Goal: Transaction & Acquisition: Obtain resource

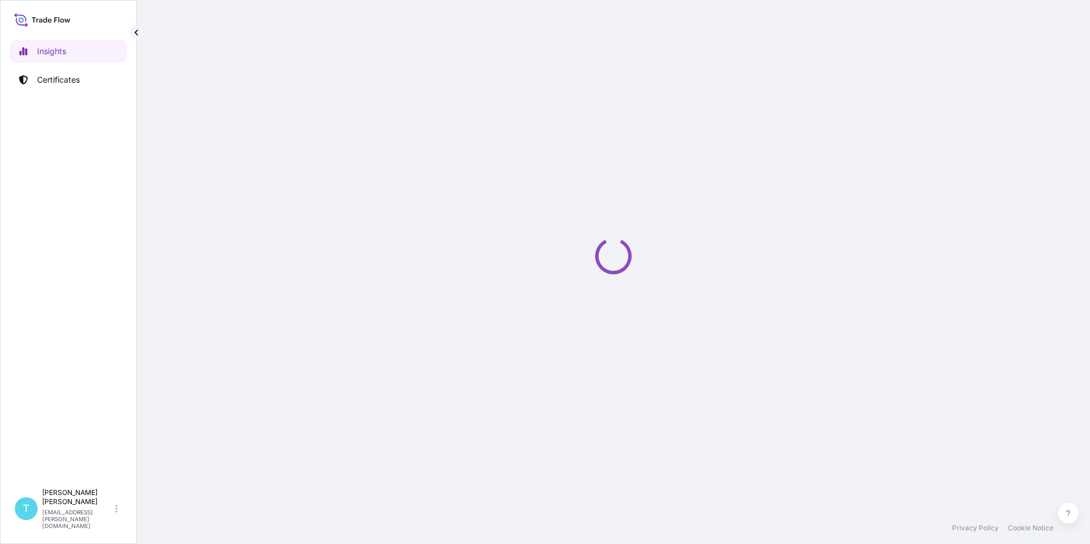
select select "2025"
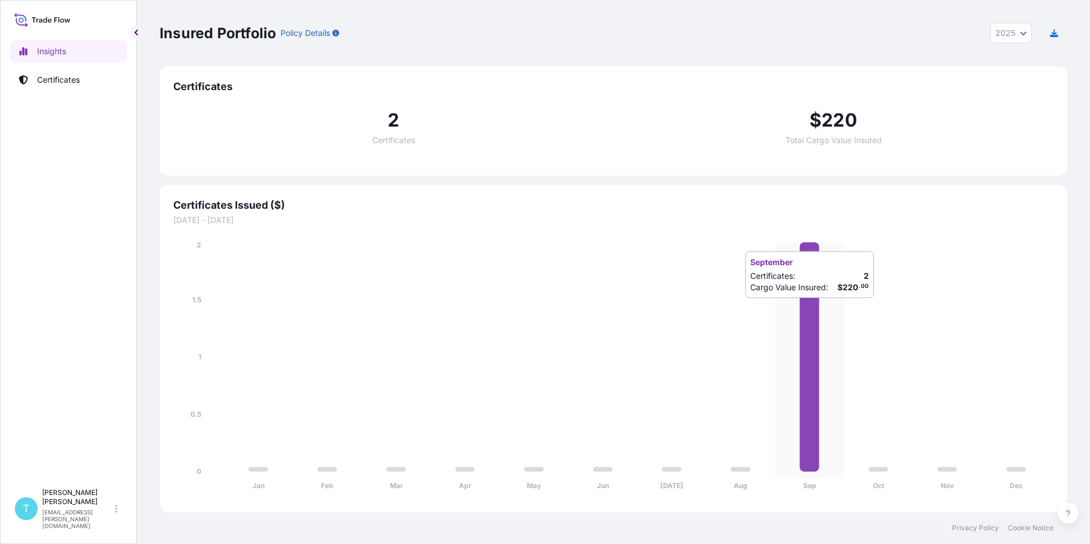
click at [811, 310] on icon at bounding box center [809, 356] width 19 height 229
click at [67, 80] on p "Certificates" at bounding box center [58, 79] width 43 height 11
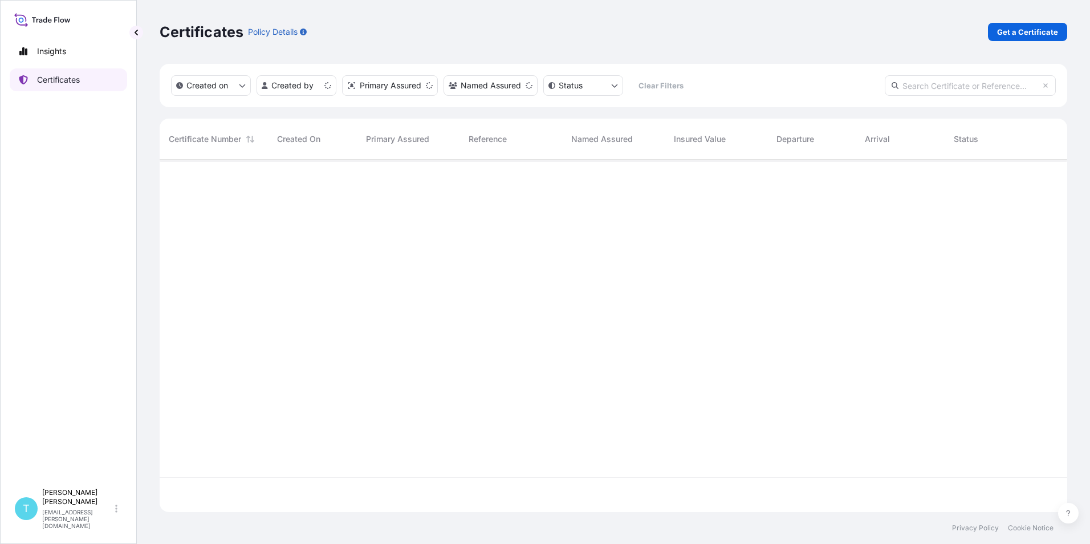
scroll to position [350, 899]
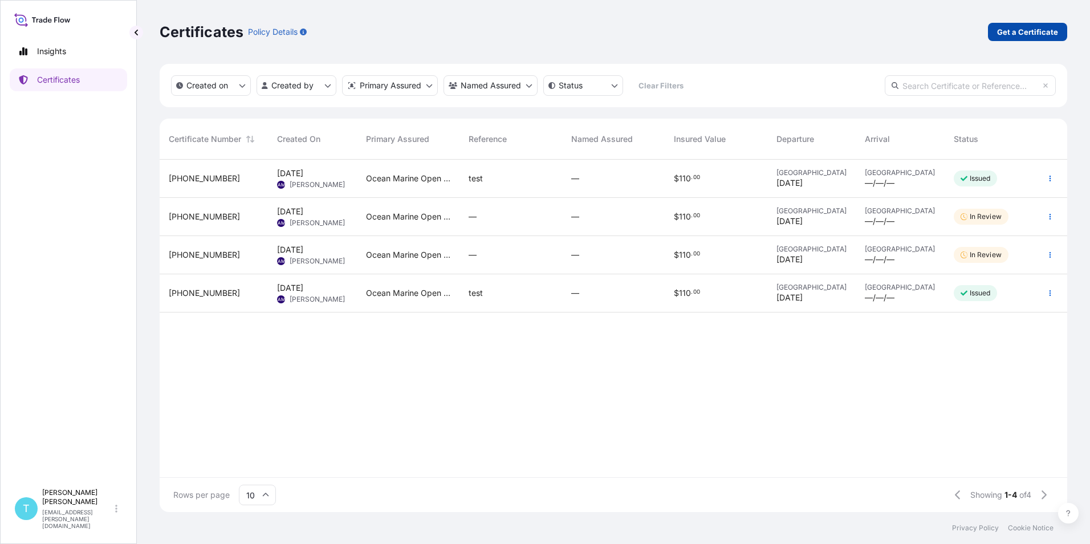
click at [1031, 32] on p "Get a Certificate" at bounding box center [1027, 31] width 61 height 11
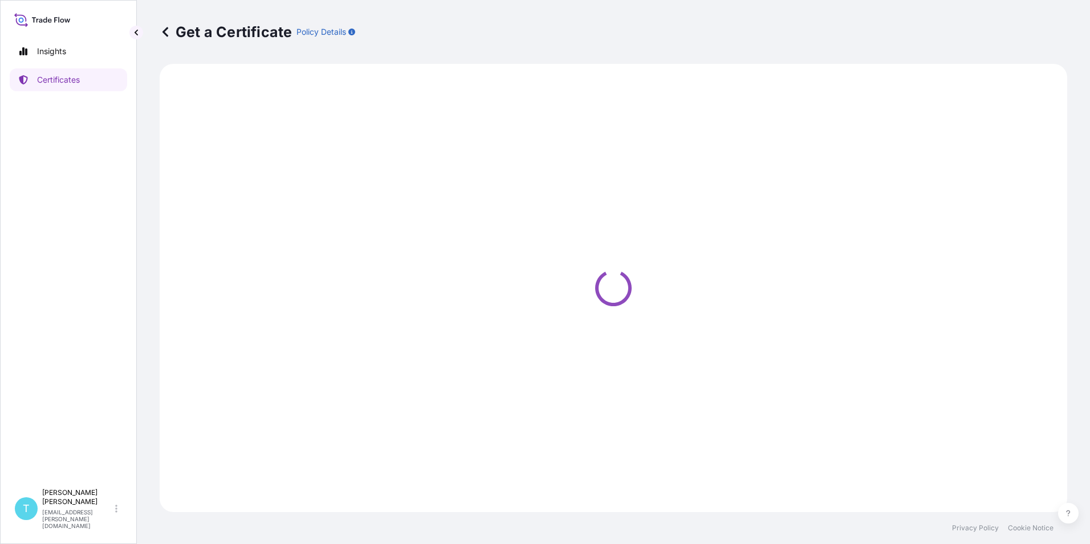
select select "Sea Vessel"
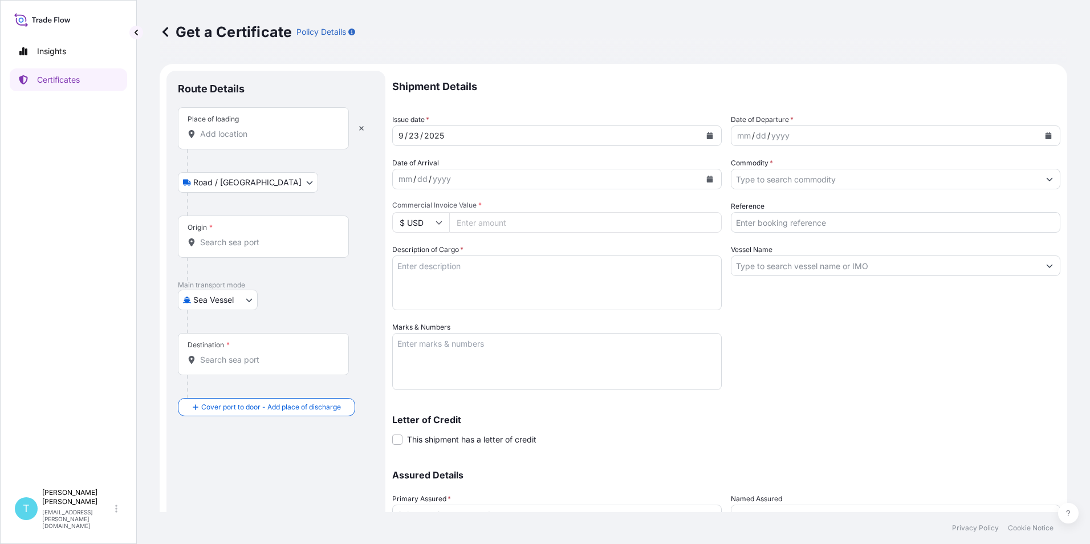
click at [261, 135] on input "Place of loading" at bounding box center [267, 133] width 135 height 11
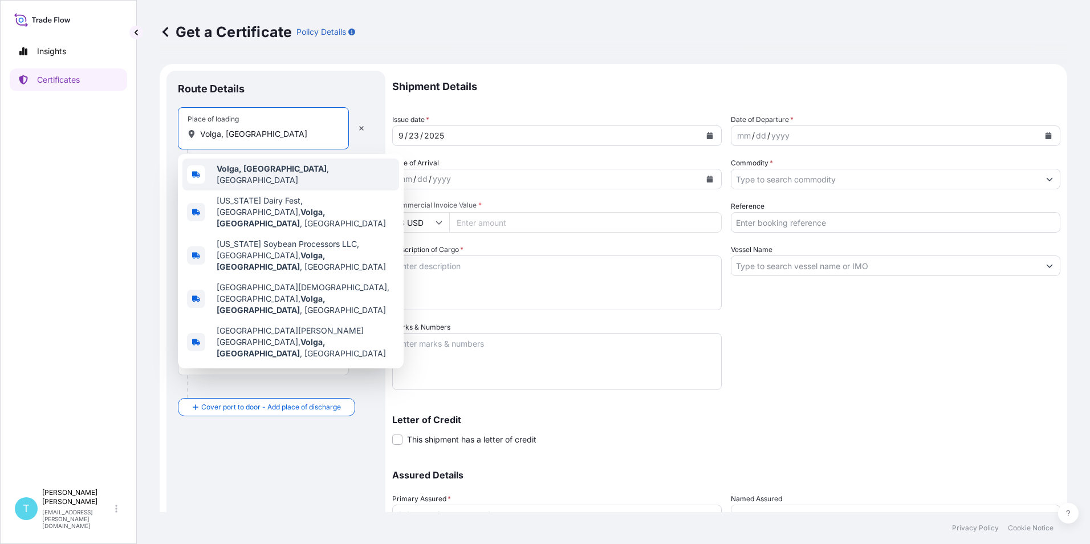
click at [243, 168] on b "Volga, [GEOGRAPHIC_DATA]" at bounding box center [272, 169] width 110 height 10
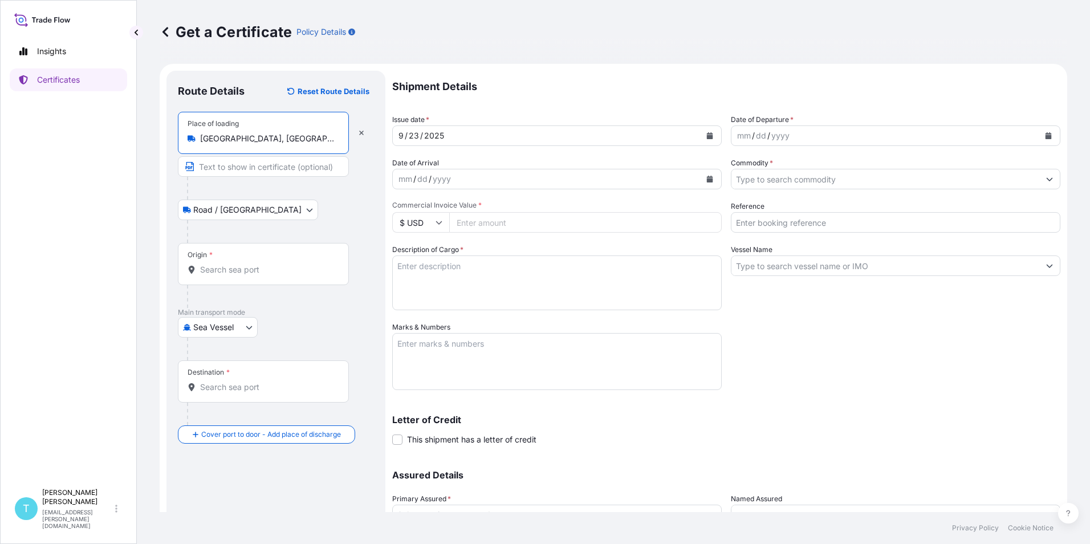
type input "[GEOGRAPHIC_DATA], [GEOGRAPHIC_DATA], [GEOGRAPHIC_DATA]"
click at [213, 267] on input "Origin *" at bounding box center [267, 269] width 135 height 11
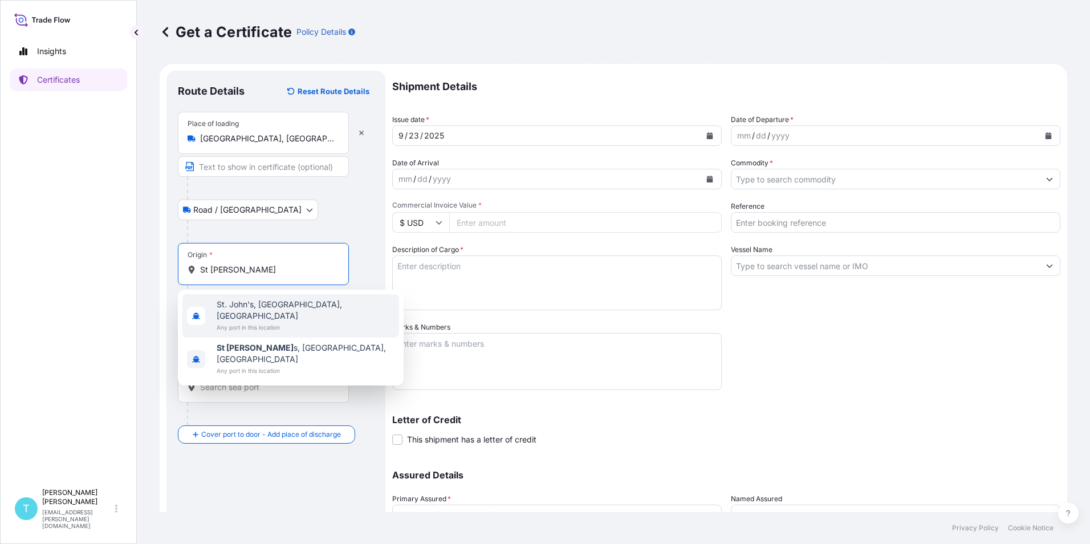
click at [253, 304] on span "St. John's, [GEOGRAPHIC_DATA], [GEOGRAPHIC_DATA]" at bounding box center [306, 310] width 178 height 23
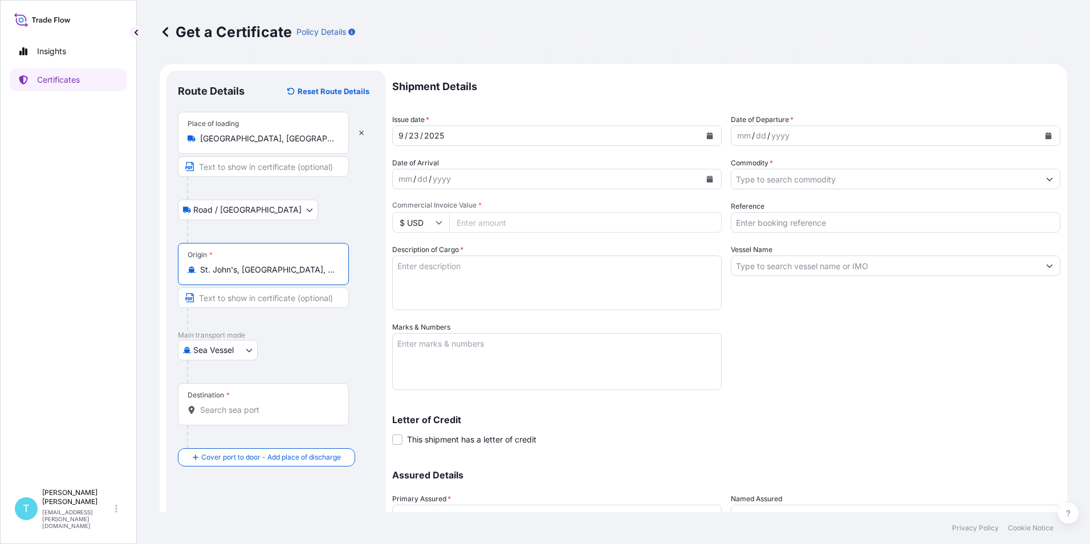
click at [250, 269] on input "St. John's, [GEOGRAPHIC_DATA], [GEOGRAPHIC_DATA]" at bounding box center [267, 269] width 135 height 11
drag, startPoint x: 289, startPoint y: 267, endPoint x: 164, endPoint y: 269, distance: 125.5
click at [163, 270] on form "Route Details Reset Route Details Place of loading [GEOGRAPHIC_DATA], [GEOGRAPH…" at bounding box center [614, 337] width 908 height 546
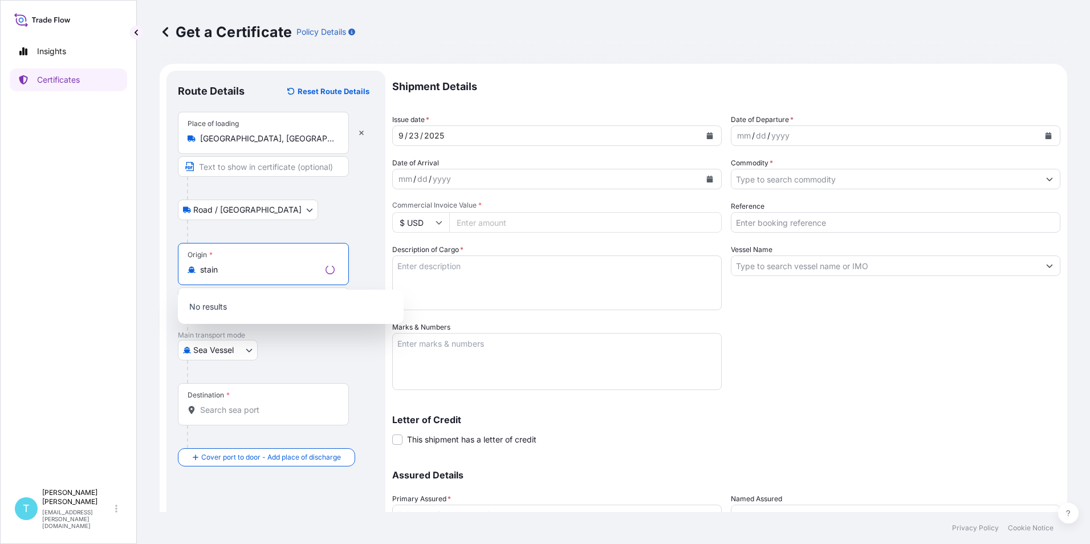
type input "St. John's, [GEOGRAPHIC_DATA], [GEOGRAPHIC_DATA]"
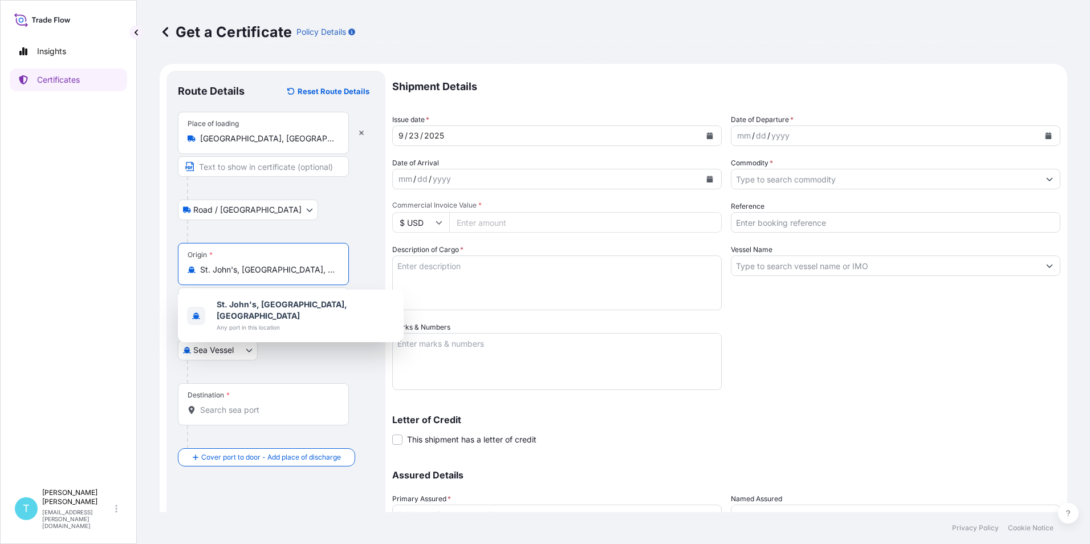
drag, startPoint x: 310, startPoint y: 271, endPoint x: 183, endPoint y: 276, distance: 127.3
click at [183, 276] on div "Origin * [GEOGRAPHIC_DATA], [GEOGRAPHIC_DATA], [GEOGRAPHIC_DATA]" at bounding box center [263, 264] width 171 height 42
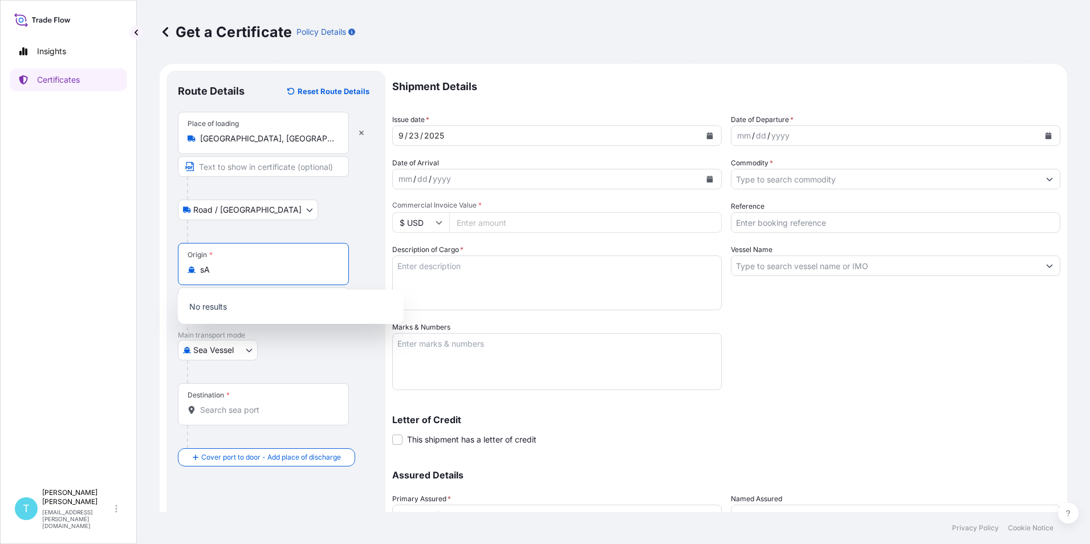
type input "s"
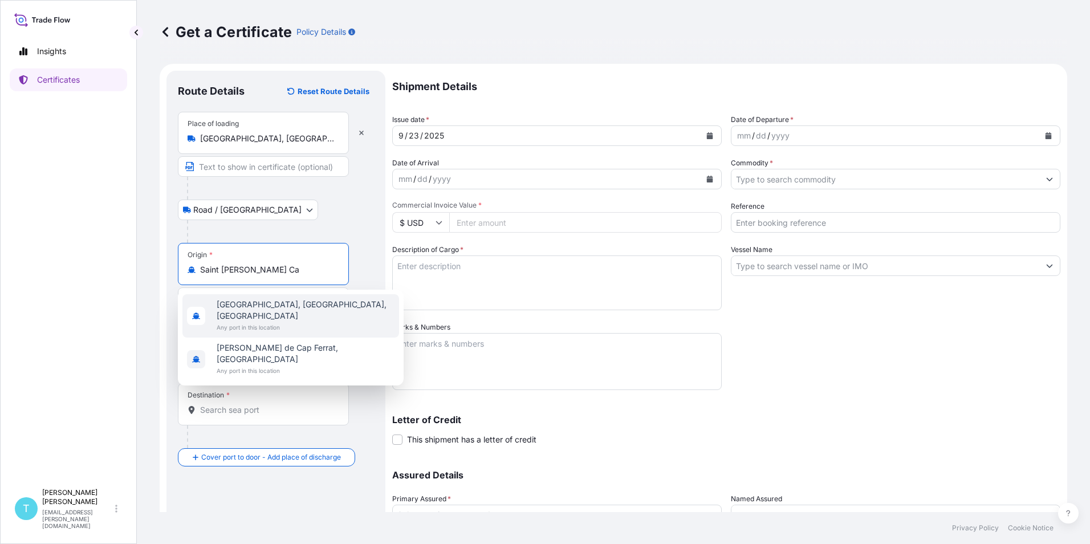
click at [242, 322] on span "Any port in this location" at bounding box center [306, 327] width 178 height 11
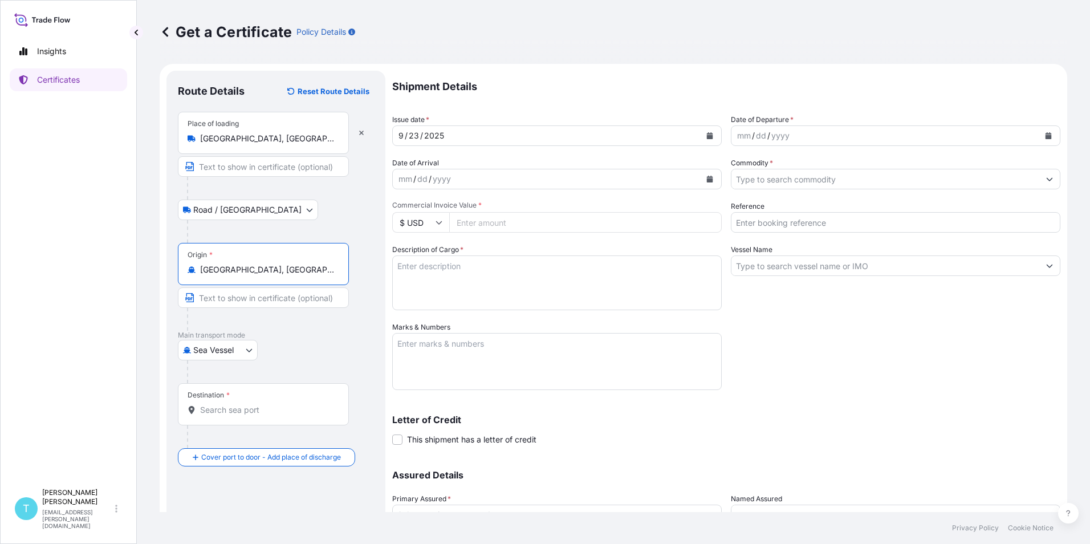
type input "[GEOGRAPHIC_DATA], [GEOGRAPHIC_DATA], [GEOGRAPHIC_DATA]"
click at [289, 338] on p "Main transport mode" at bounding box center [276, 335] width 196 height 9
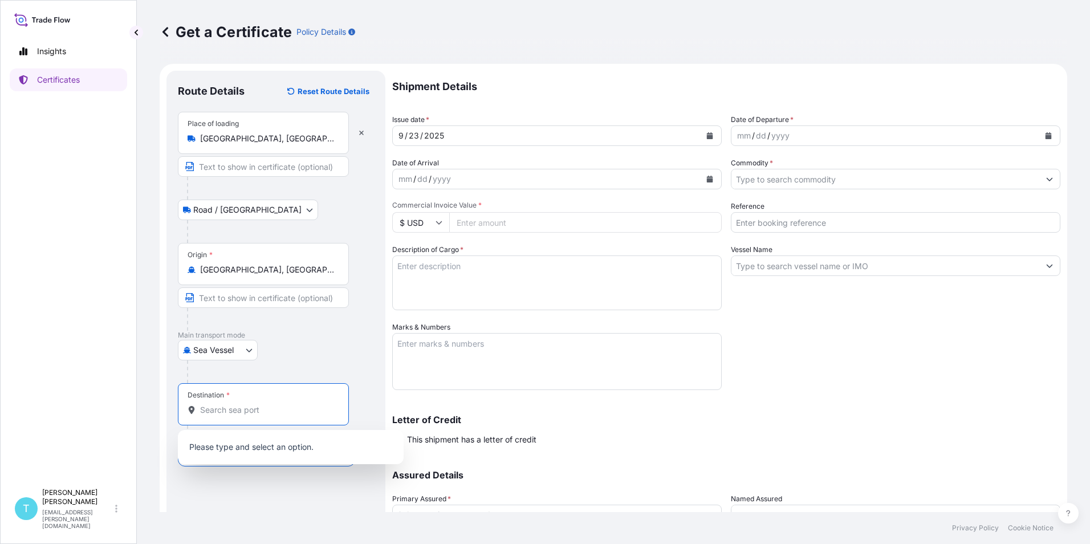
click at [231, 408] on input "Destination *" at bounding box center [267, 409] width 135 height 11
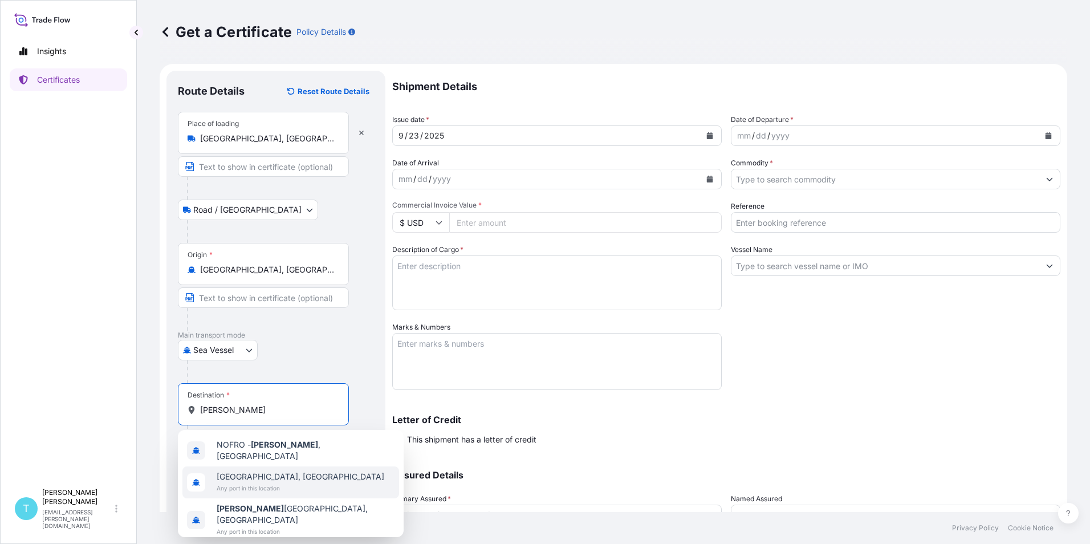
click at [305, 480] on div "[GEOGRAPHIC_DATA], [GEOGRAPHIC_DATA] Any port in this location" at bounding box center [290, 482] width 217 height 32
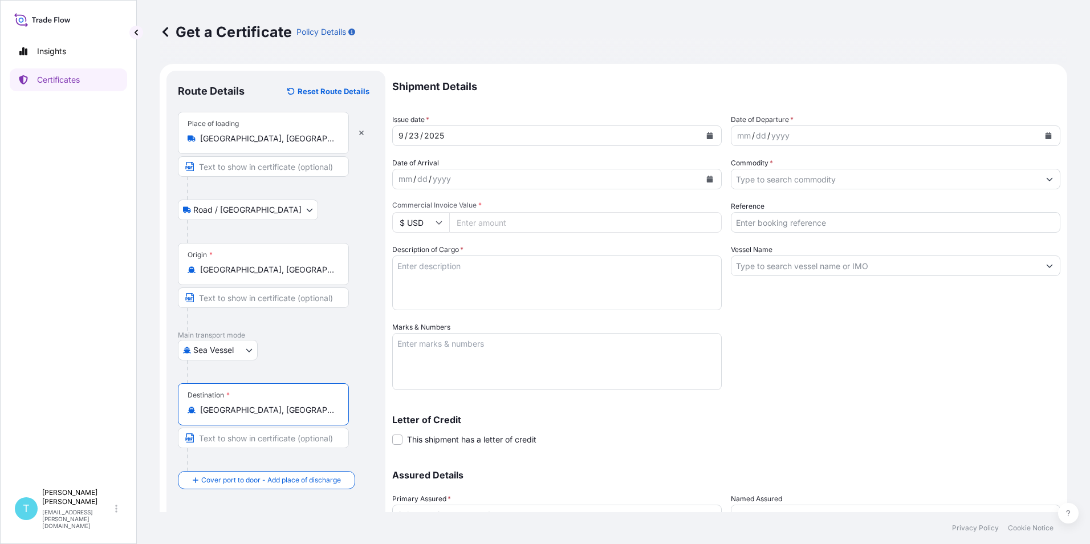
type input "[GEOGRAPHIC_DATA], [GEOGRAPHIC_DATA]"
click at [456, 176] on div "mm / dd / yyyy" at bounding box center [547, 179] width 308 height 21
click at [464, 131] on div "[DATE]" at bounding box center [547, 135] width 308 height 21
click at [706, 132] on icon "Calendar" at bounding box center [709, 135] width 7 height 7
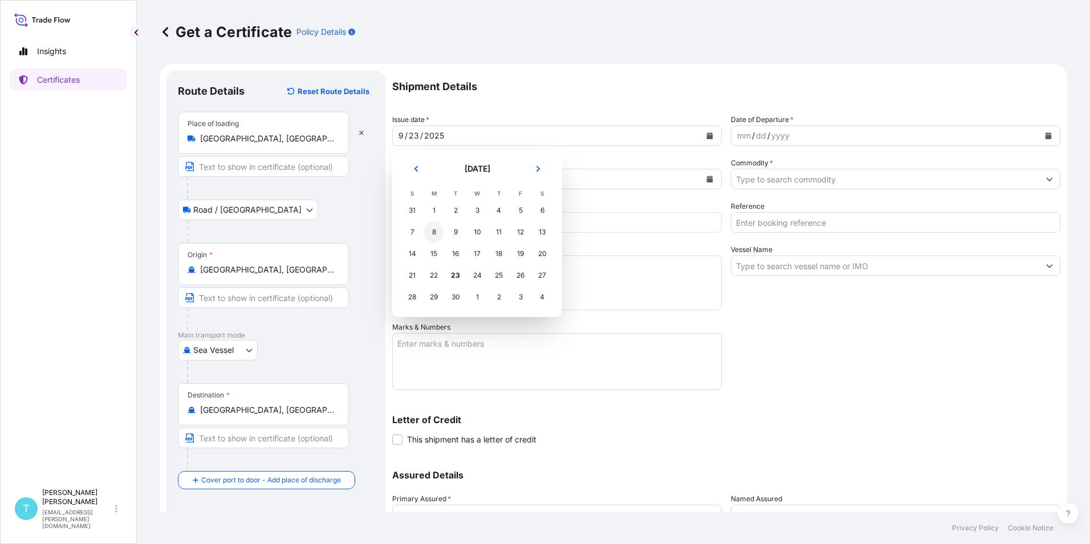
click at [432, 231] on div "8" at bounding box center [434, 232] width 21 height 21
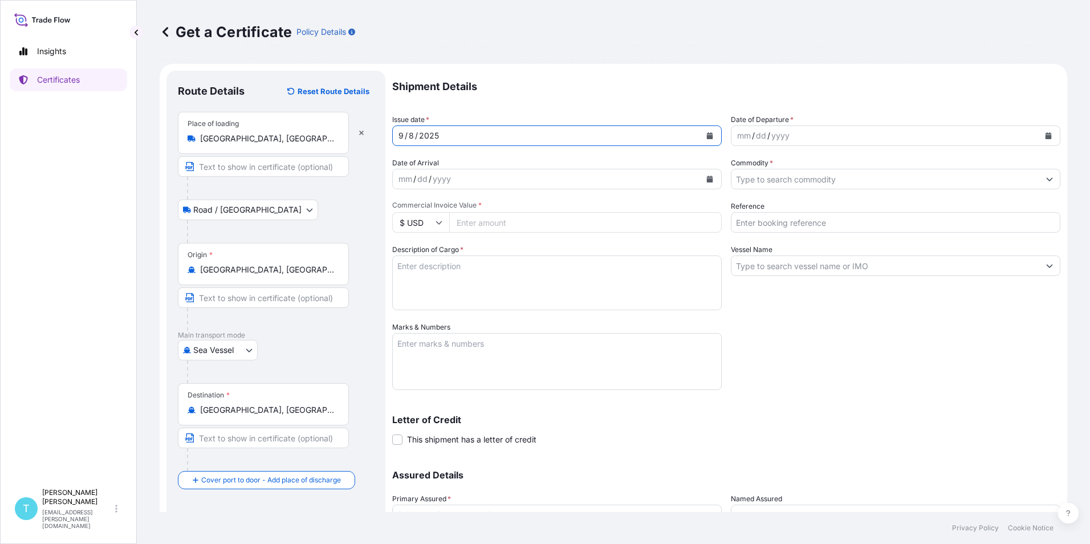
click at [597, 81] on p "Shipment Details" at bounding box center [726, 87] width 668 height 32
click at [583, 106] on div "Shipment Details Issue date * [DATE] Date of Departure * mm / dd / yyyy Date of…" at bounding box center [726, 321] width 668 height 500
click at [817, 133] on div "mm / dd / yyyy" at bounding box center [886, 135] width 308 height 21
click at [1046, 137] on icon "Calendar" at bounding box center [1049, 135] width 6 height 7
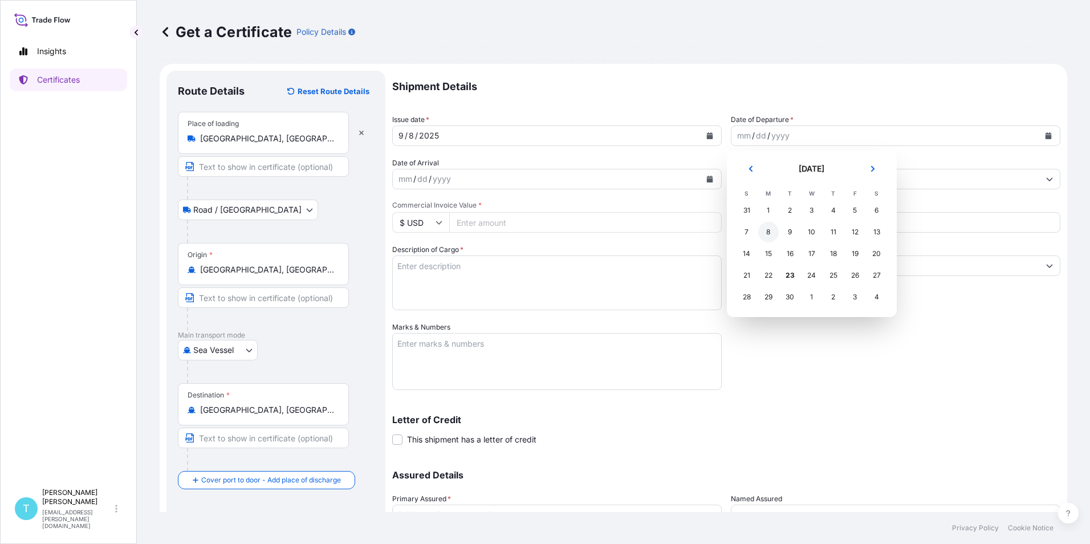
click at [767, 235] on div "8" at bounding box center [768, 232] width 21 height 21
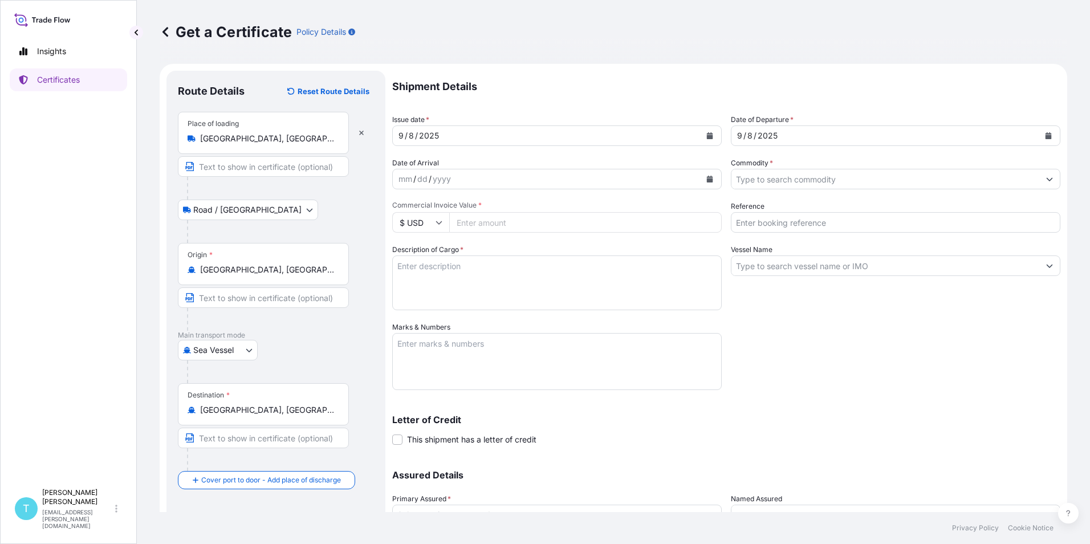
click at [698, 80] on p "Shipment Details" at bounding box center [726, 87] width 668 height 32
click at [494, 180] on div "mm / dd / yyyy" at bounding box center [547, 179] width 308 height 21
click at [468, 182] on div "mm / dd / yyyy" at bounding box center [547, 179] width 308 height 21
click at [402, 177] on div "mm" at bounding box center [405, 179] width 16 height 14
click at [706, 175] on button "Calendar" at bounding box center [710, 179] width 18 height 18
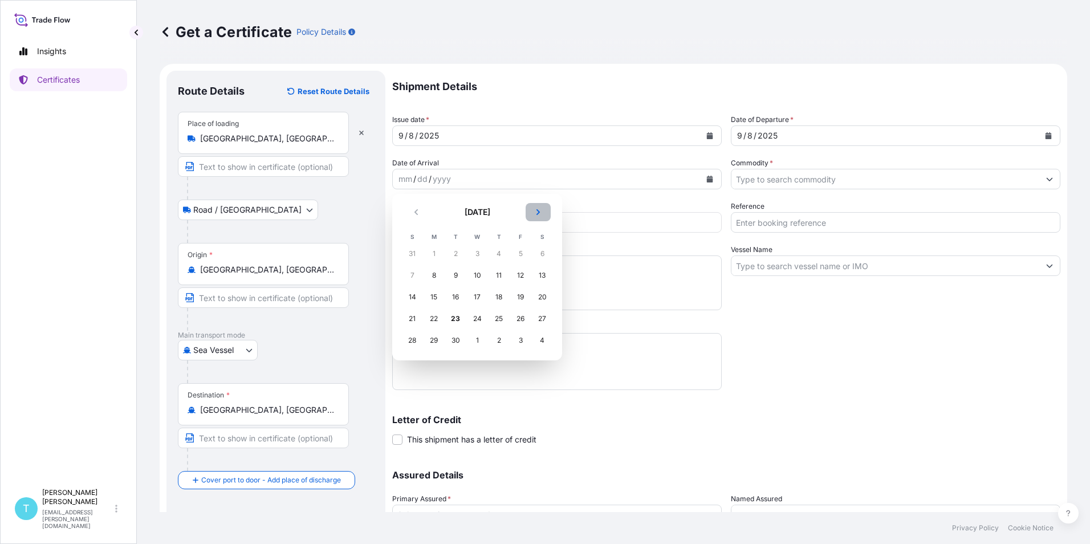
click at [535, 213] on icon "Next" at bounding box center [538, 212] width 7 height 7
click at [474, 316] on div "22" at bounding box center [477, 318] width 21 height 21
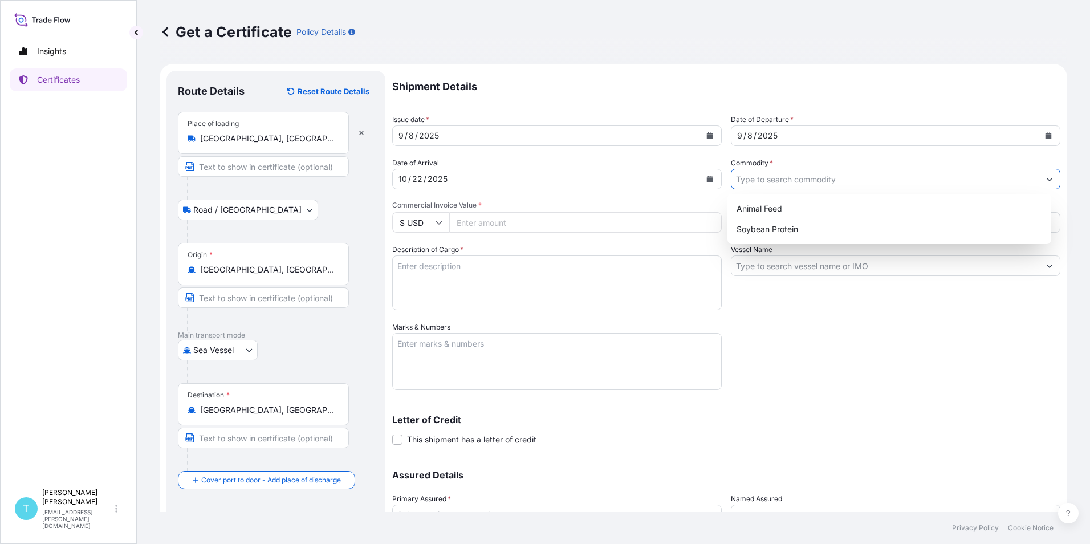
click at [789, 183] on input "Commodity *" at bounding box center [886, 179] width 308 height 21
click at [757, 232] on div "Soybean Protein" at bounding box center [889, 229] width 315 height 21
type input "Soybean Protein"
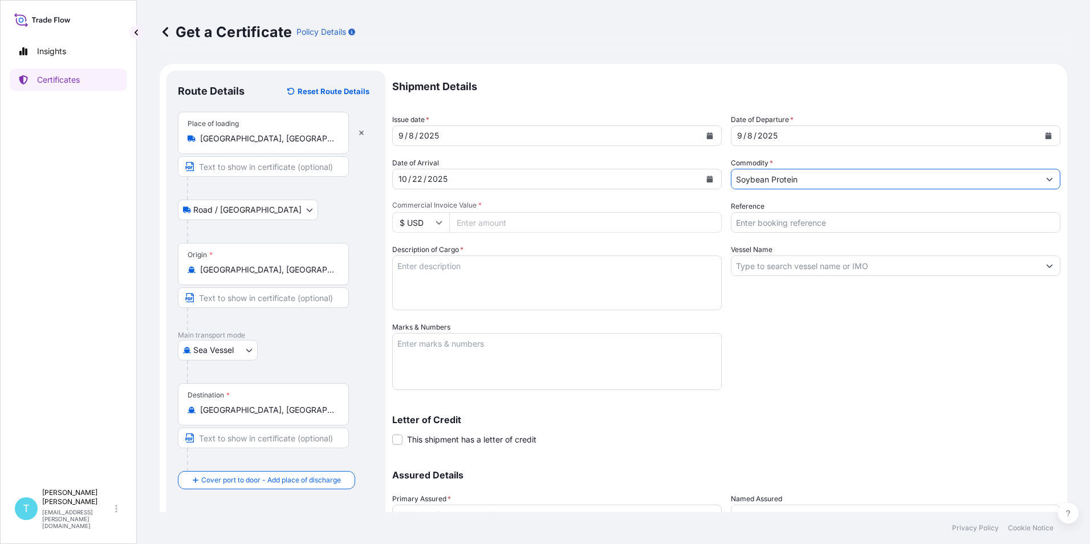
click at [531, 225] on input "Commercial Invoice Value *" at bounding box center [585, 222] width 273 height 21
click at [903, 170] on input "Soybean Protein" at bounding box center [886, 179] width 308 height 21
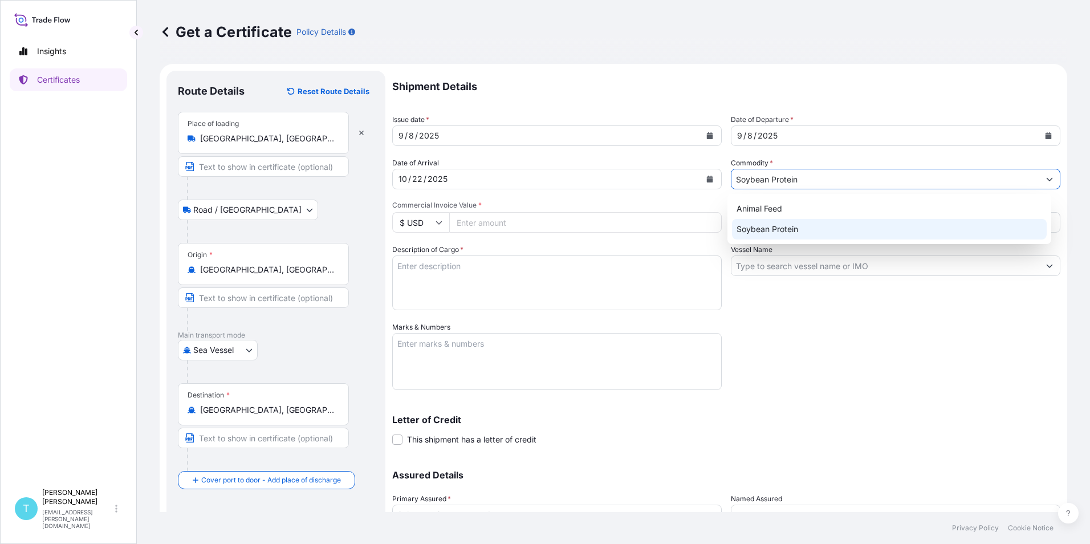
click at [769, 283] on div "Vessel Name" at bounding box center [896, 277] width 330 height 66
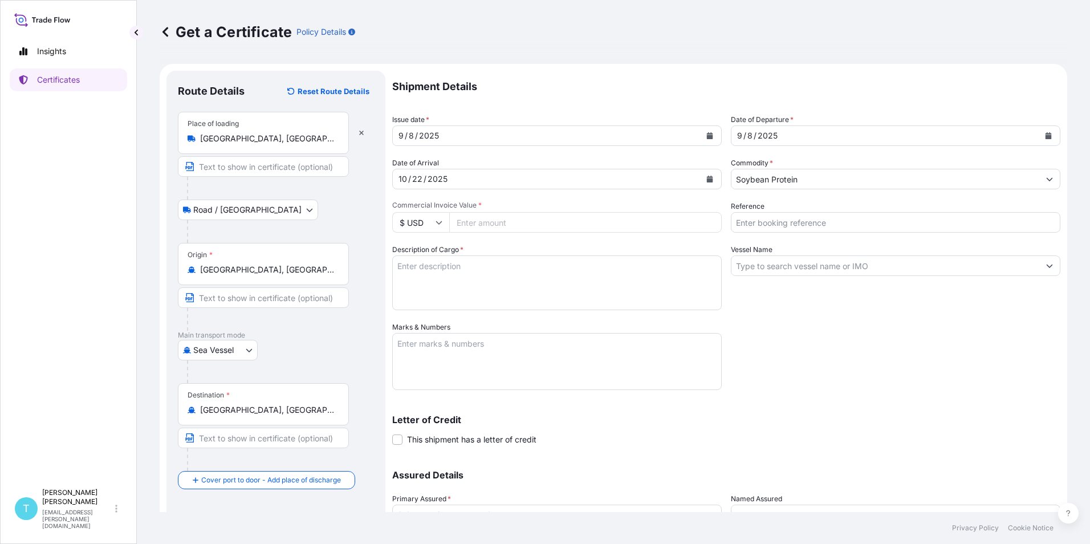
click at [476, 222] on input "Commercial Invoice Value *" at bounding box center [585, 222] width 273 height 21
type input "357524.38"
click at [783, 183] on input "Soybean Protein" at bounding box center [886, 179] width 308 height 21
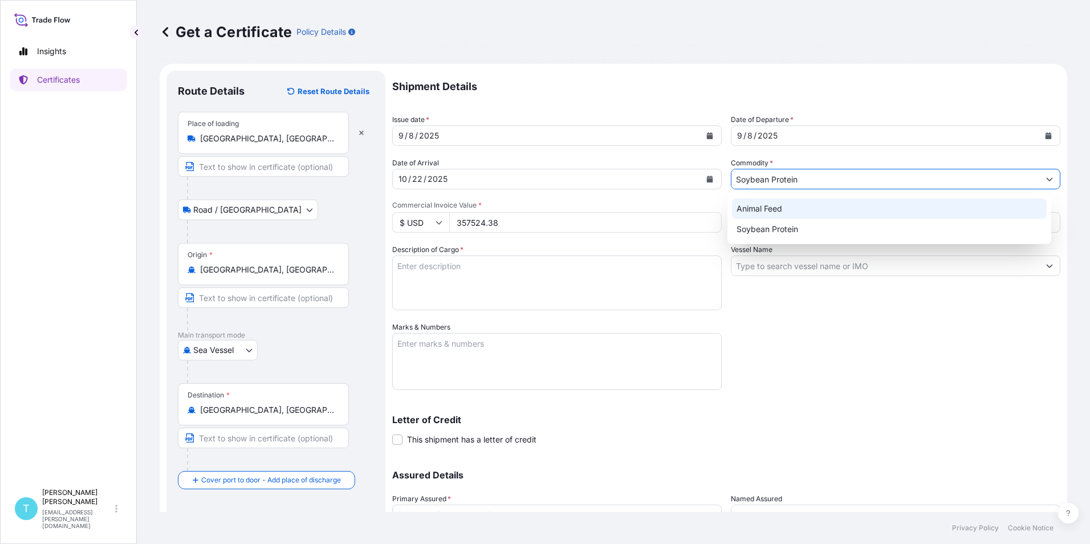
click at [777, 200] on div "Animal Feed" at bounding box center [889, 208] width 315 height 21
type input "Animal Feed"
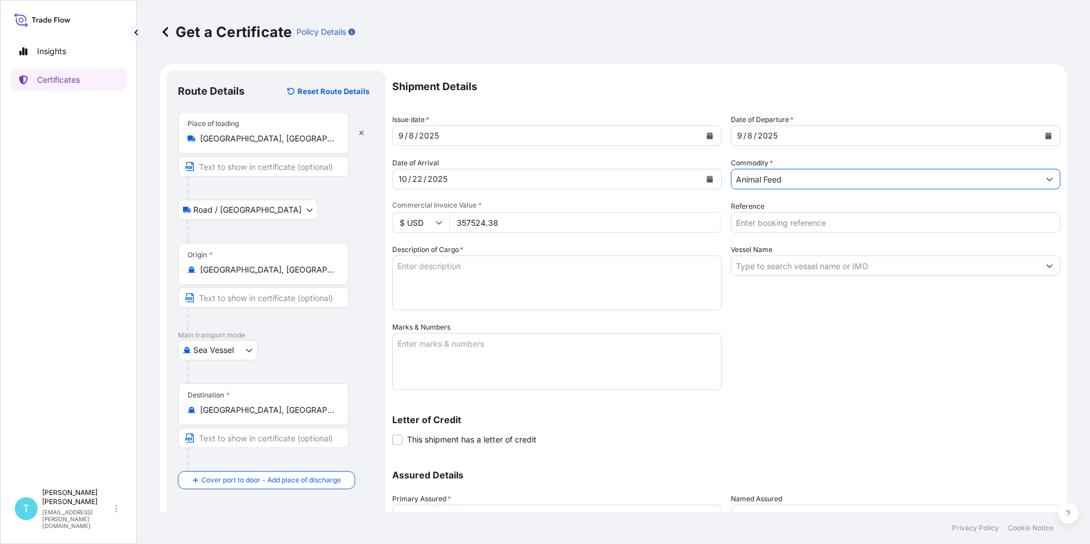
click at [791, 220] on input "Reference" at bounding box center [896, 222] width 330 height 21
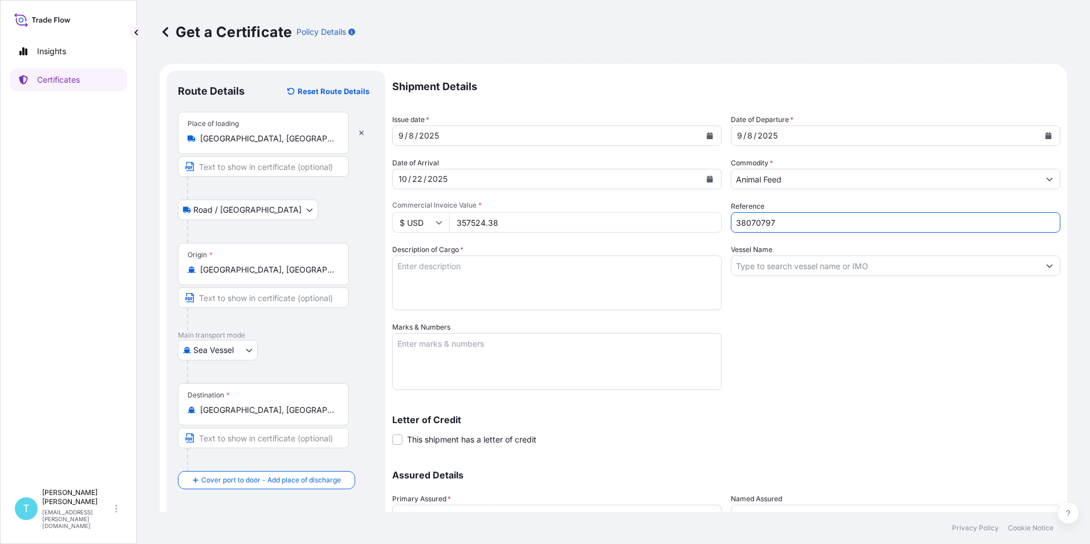
type input "38070797"
click at [800, 348] on div "Shipment Details Issue date * [DATE] Date of Departure * [DATE] Date of Arrival…" at bounding box center [726, 321] width 668 height 500
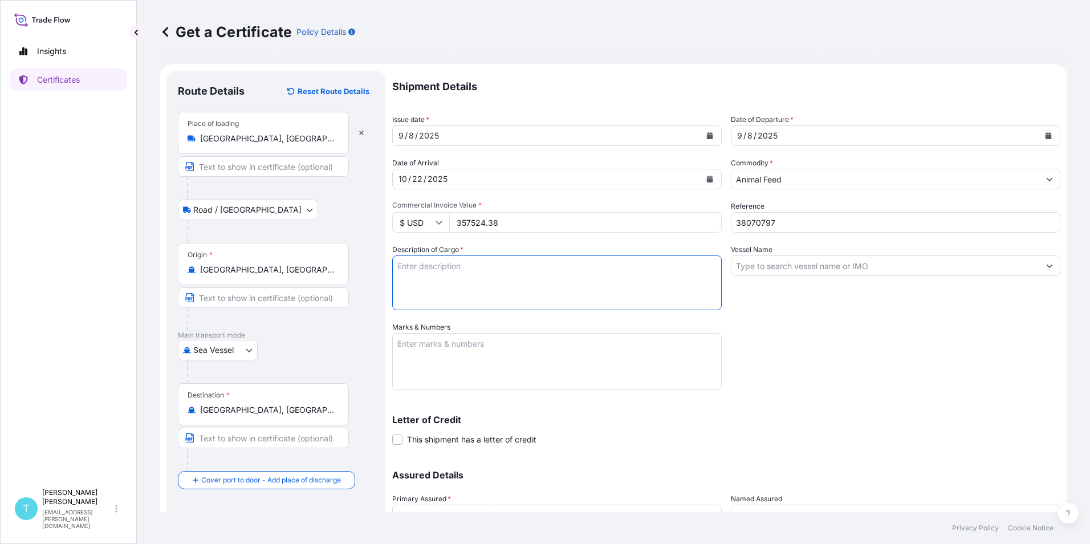
click at [539, 273] on textarea "Description of Cargo *" at bounding box center [557, 282] width 330 height 55
type textarea "ME-PRO PLATINIUM"
click at [806, 323] on div "Shipment Details Issue date * [DATE] Date of Departure * [DATE] Date of Arrival…" at bounding box center [726, 321] width 668 height 500
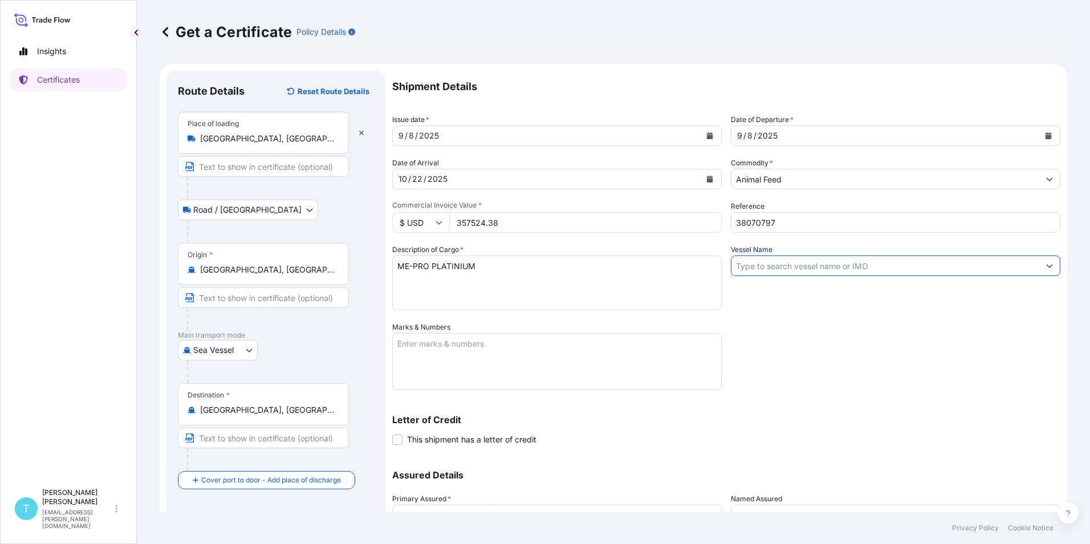
click at [794, 265] on input "Vessel Name" at bounding box center [886, 265] width 308 height 21
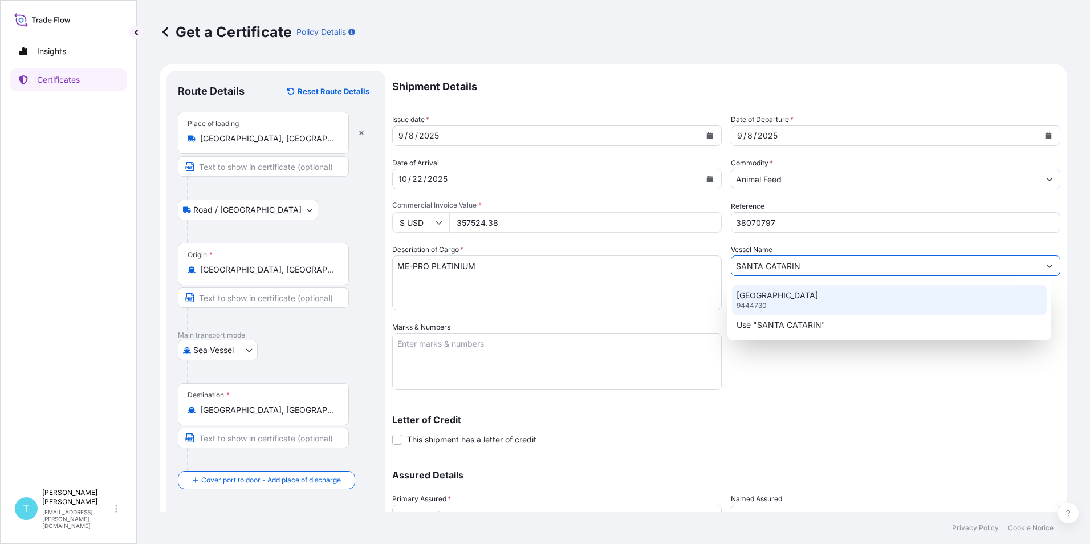
click at [785, 297] on p "[GEOGRAPHIC_DATA]" at bounding box center [778, 295] width 82 height 11
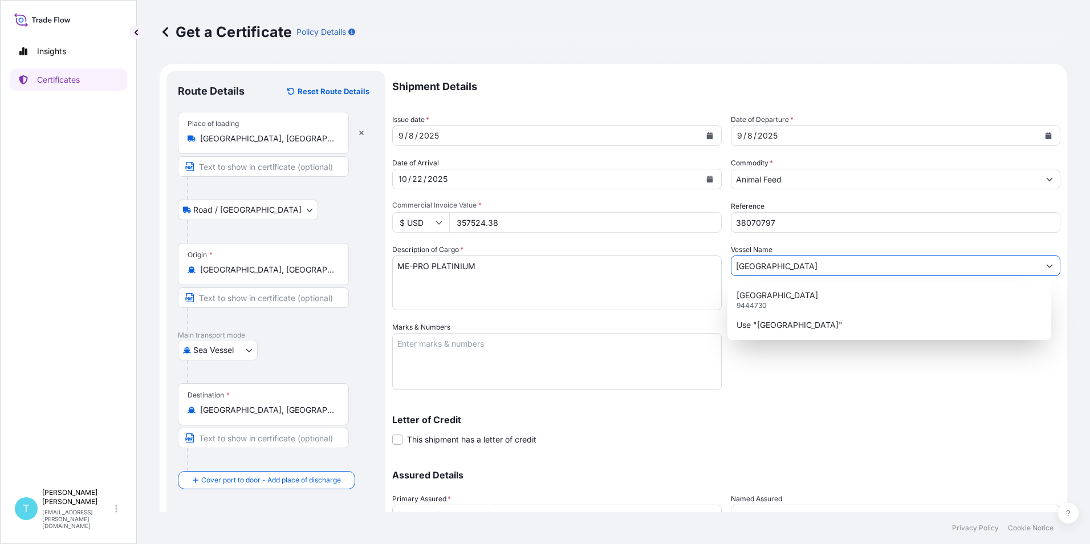
click at [1046, 264] on icon "Show suggestions" at bounding box center [1049, 265] width 7 height 7
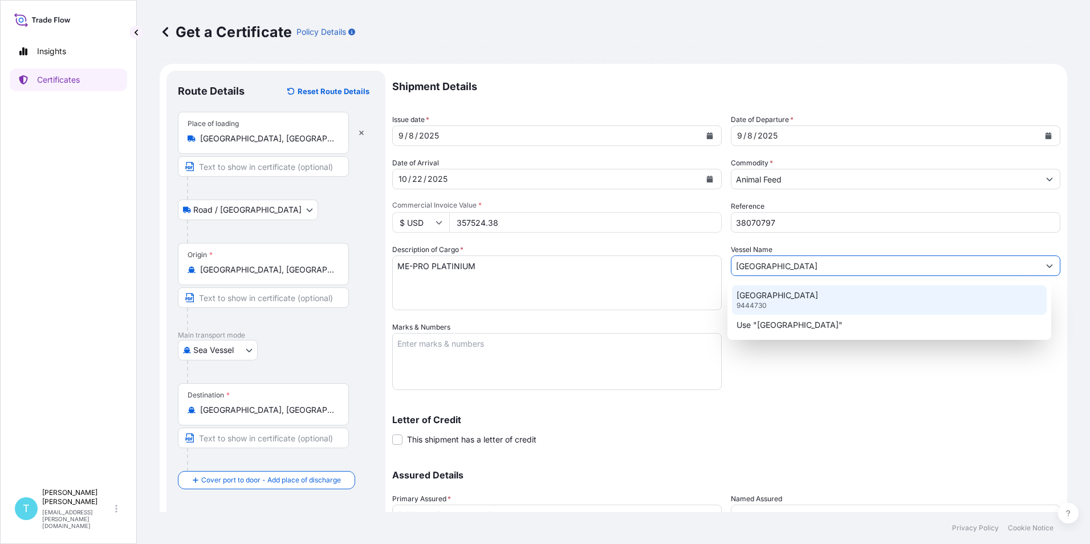
click at [782, 300] on p "[GEOGRAPHIC_DATA]" at bounding box center [778, 295] width 82 height 11
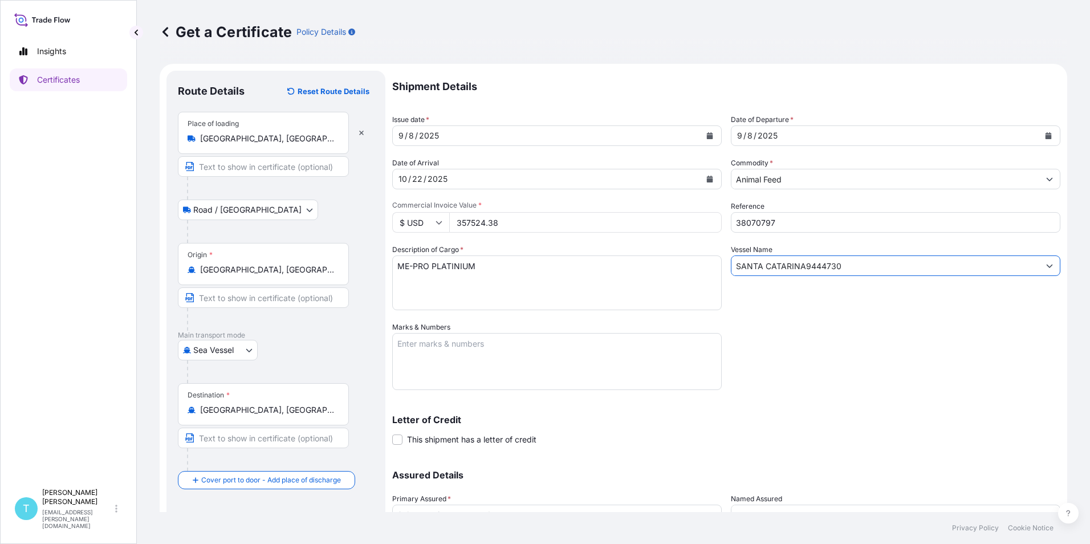
type input "[GEOGRAPHIC_DATA]"
click at [798, 330] on div "Shipment Details Issue date * [DATE] Date of Departure * [DATE] Date of Arrival…" at bounding box center [726, 321] width 668 height 500
click at [808, 311] on div "Shipment Details Issue date * [DATE] Date of Departure * [DATE] Date of Arrival…" at bounding box center [726, 321] width 668 height 500
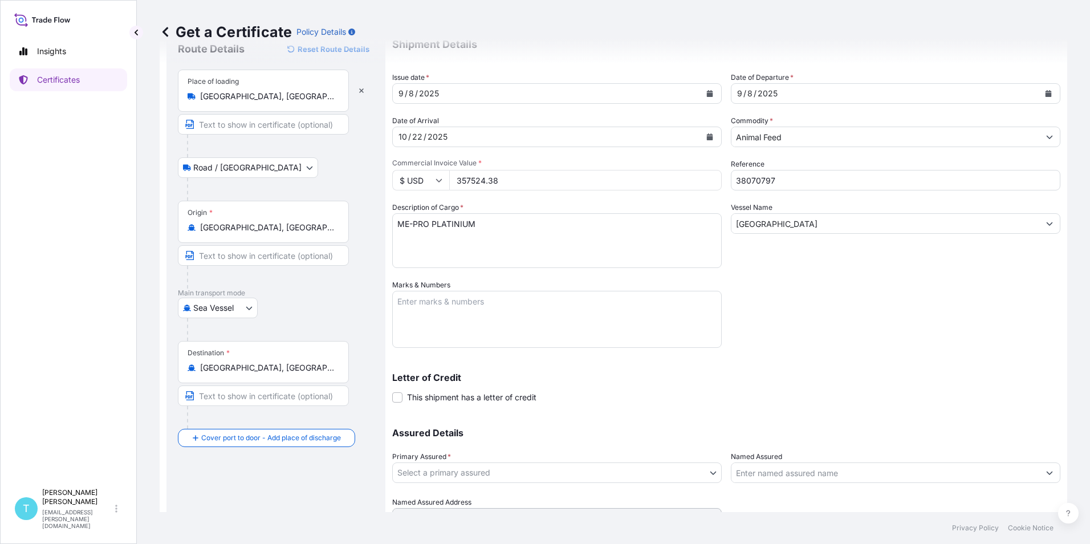
scroll to position [57, 0]
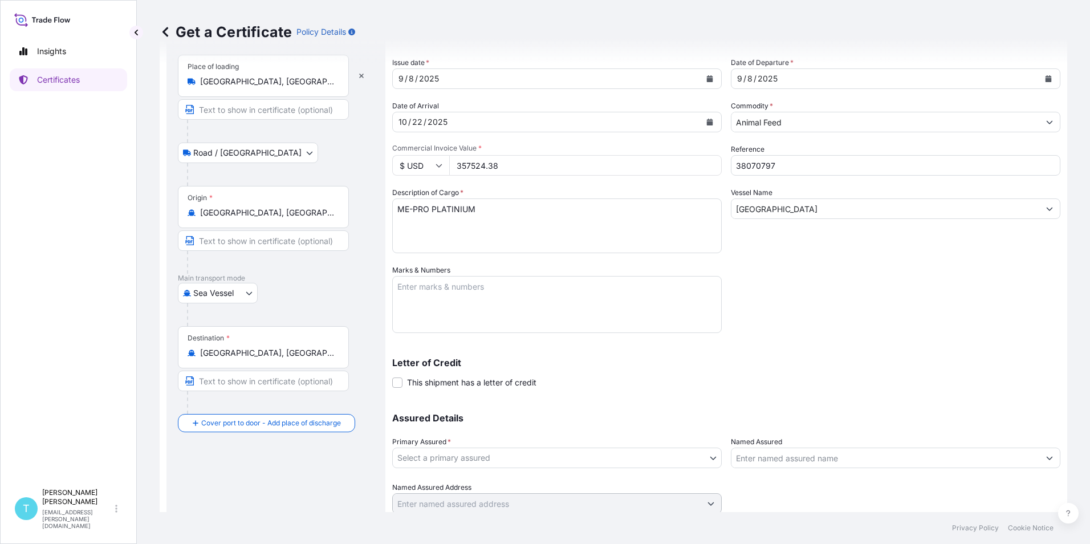
click at [784, 308] on div "Shipment Details Issue date * [DATE] Date of Departure * [DATE] Date of Arrival…" at bounding box center [726, 264] width 668 height 500
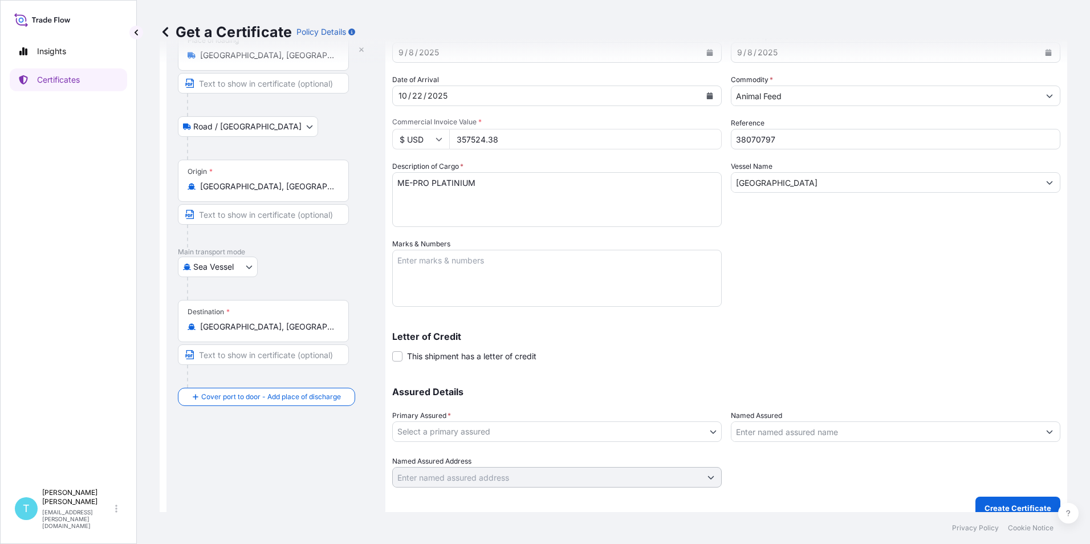
scroll to position [98, 0]
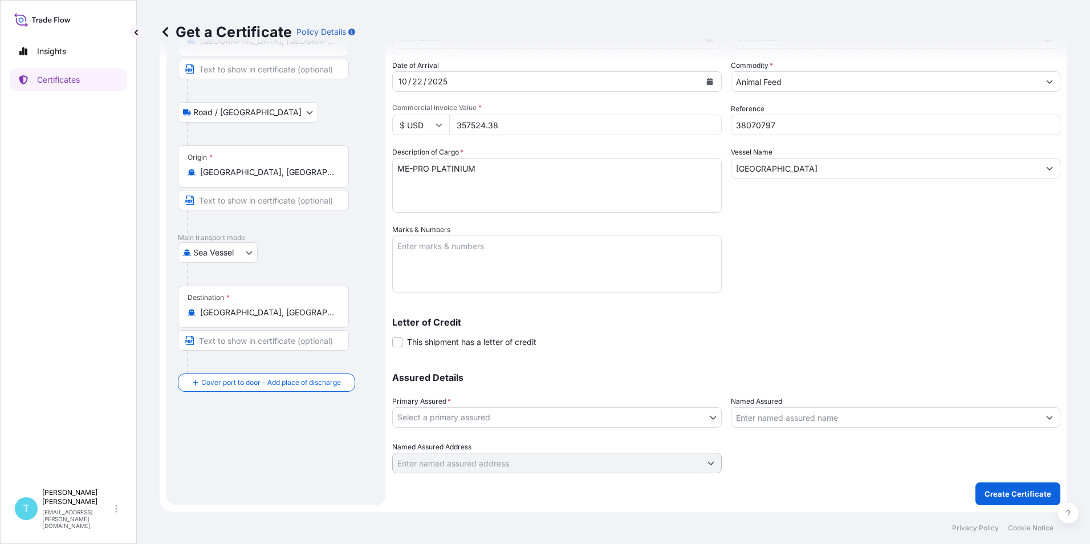
click at [594, 413] on body "Insights Certificates T [PERSON_NAME] [PERSON_NAME][EMAIL_ADDRESS][PERSON_NAME]…" at bounding box center [545, 272] width 1090 height 544
click at [472, 422] on body "Insights Certificates T [PERSON_NAME] [PERSON_NAME][EMAIL_ADDRESS][PERSON_NAME]…" at bounding box center [545, 272] width 1090 height 544
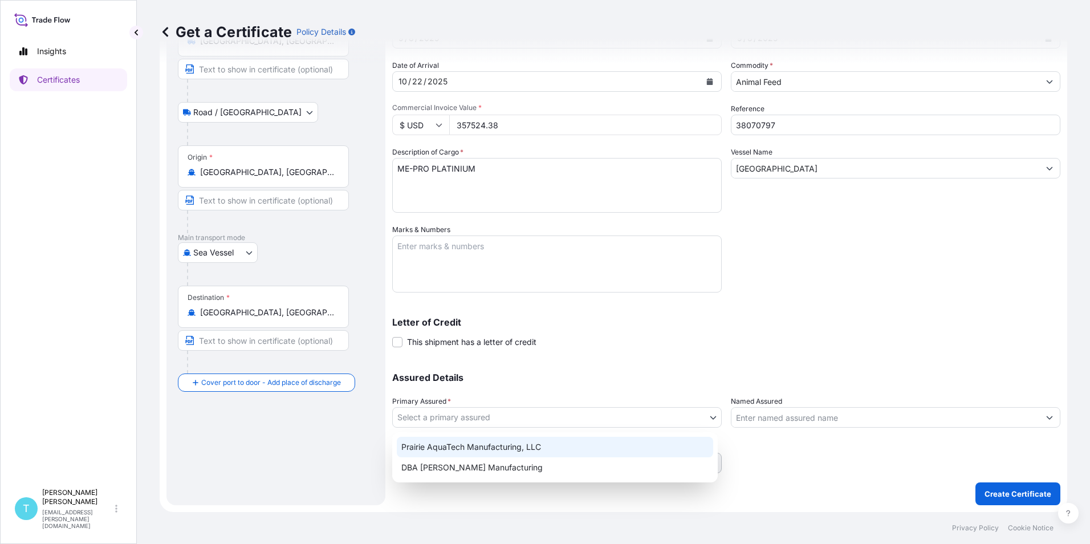
click at [506, 448] on div "Prairie AquaTech Manufacturing, LLC" at bounding box center [555, 447] width 316 height 21
select select "32206"
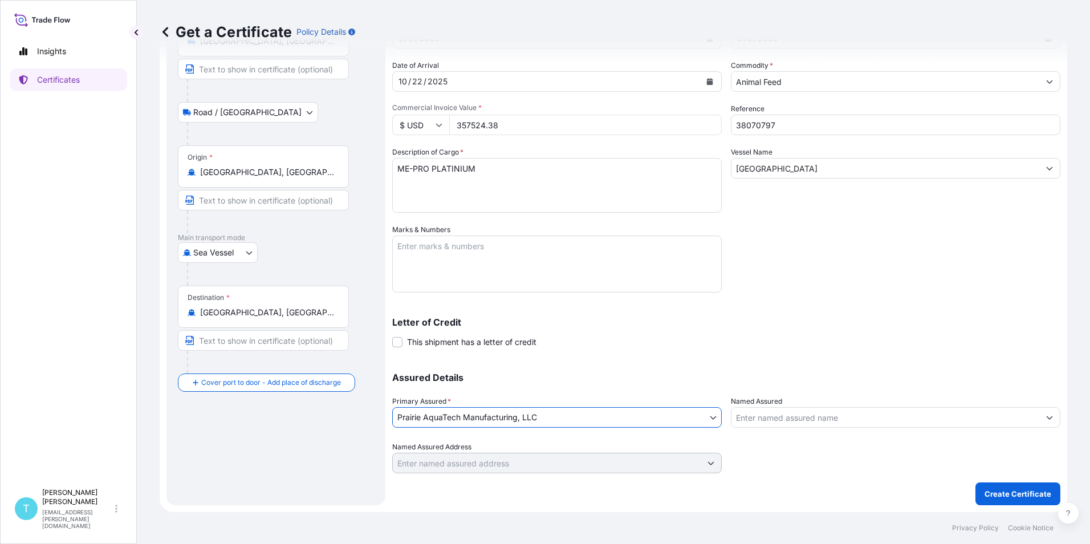
click at [809, 417] on input "Named Assured" at bounding box center [886, 417] width 308 height 21
click at [673, 360] on div "Assured Details Primary Assured * Prairie AquaTech Manufacturing, LLC Prairie A…" at bounding box center [726, 416] width 668 height 114
click at [791, 417] on input "Named Assured" at bounding box center [886, 417] width 308 height 21
click at [694, 361] on div "Assured Details Primary Assured * Prairie AquaTech Manufacturing, LLC Prairie A…" at bounding box center [726, 416] width 668 height 114
click at [814, 419] on input "Named Assured" at bounding box center [886, 417] width 308 height 21
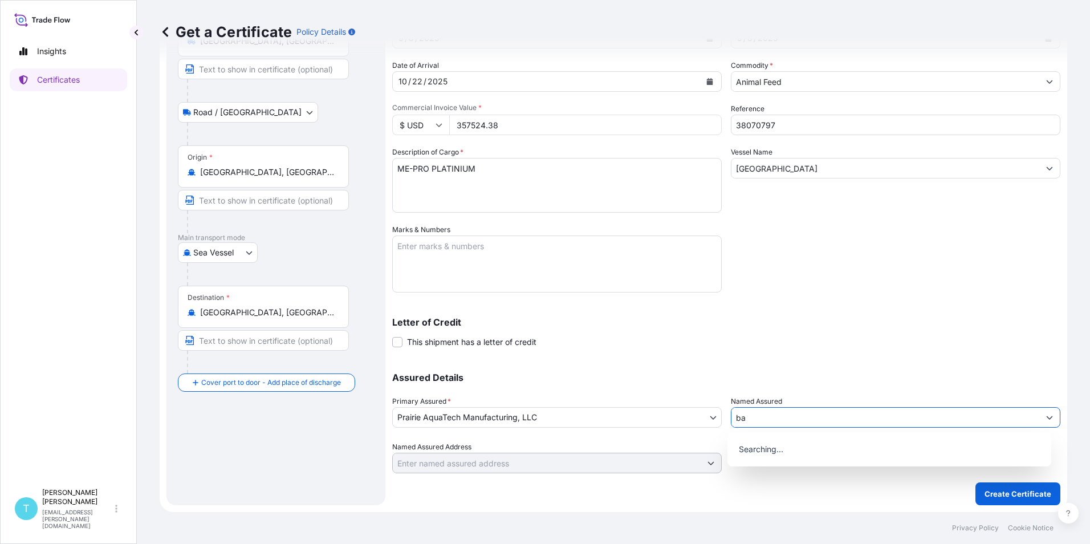
type input "b"
type input "d"
type input "DBA [PERSON_NAME] MFG"
click at [774, 342] on div "Letter of Credit This shipment has a letter of credit Letter of credit * Letter…" at bounding box center [726, 333] width 668 height 30
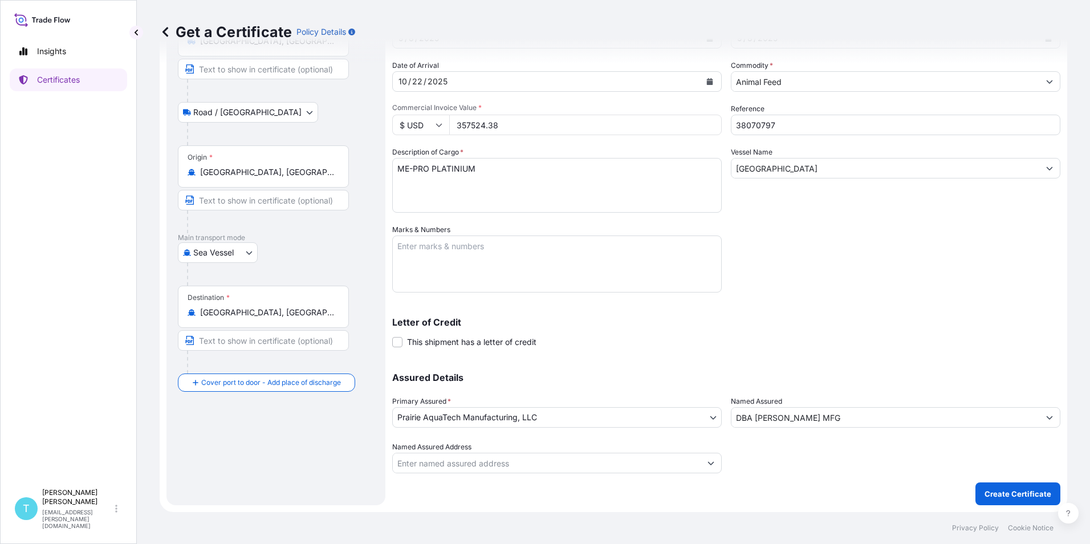
click at [707, 466] on button "Show suggestions" at bounding box center [711, 463] width 21 height 21
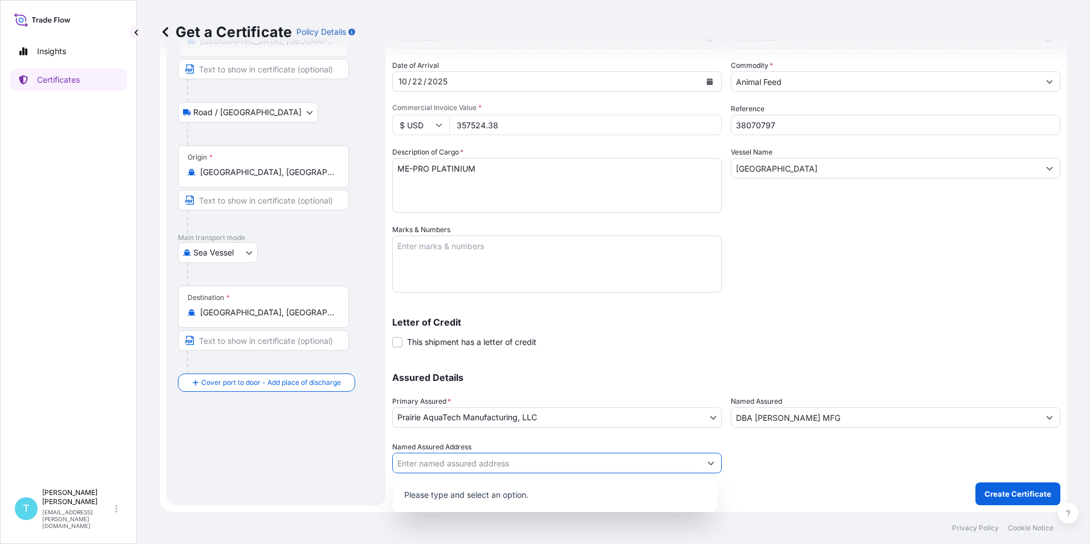
click at [761, 461] on div at bounding box center [896, 457] width 330 height 32
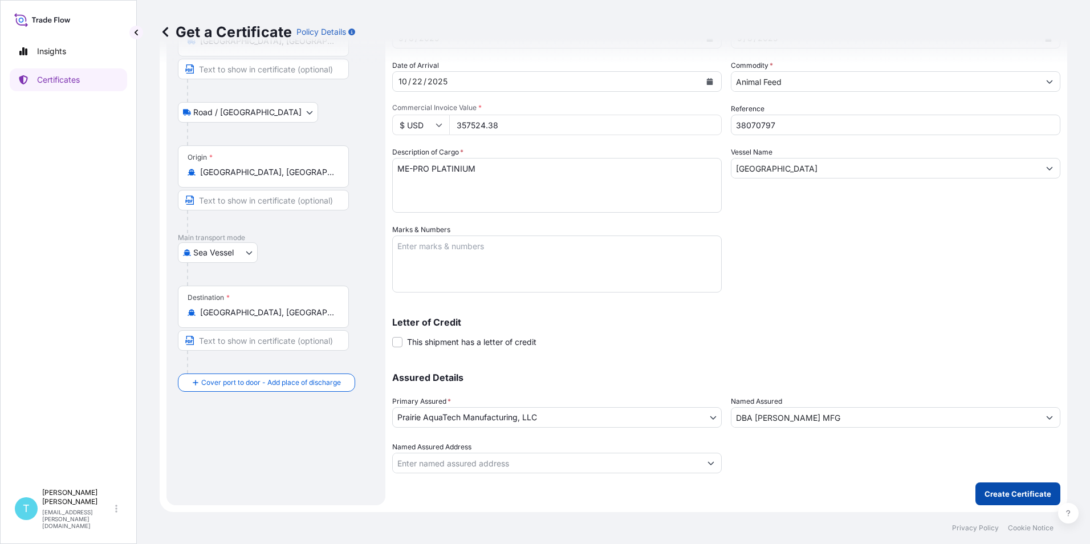
click at [1017, 487] on button "Create Certificate" at bounding box center [1018, 493] width 85 height 23
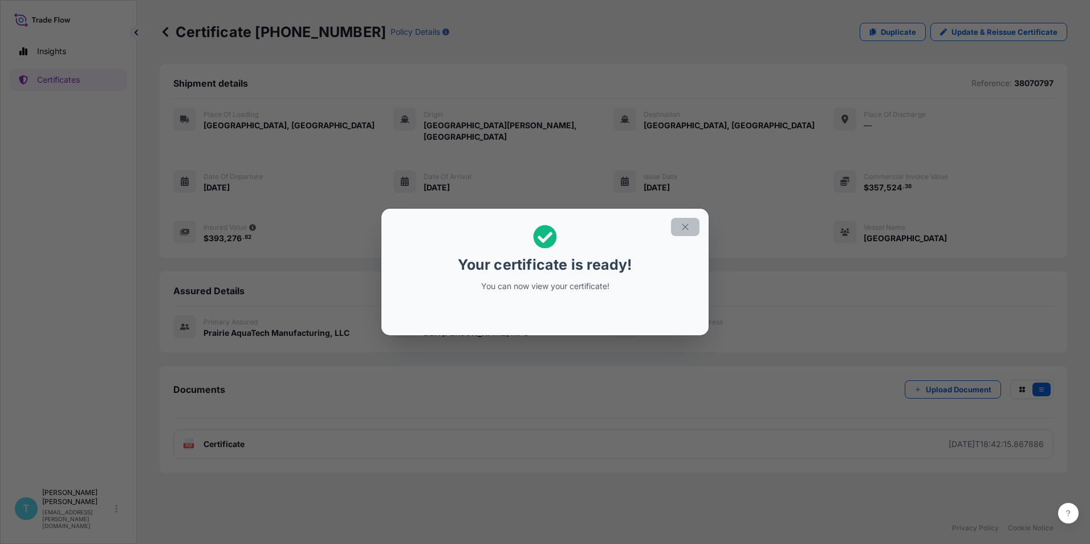
click at [689, 228] on icon "button" at bounding box center [685, 227] width 10 height 10
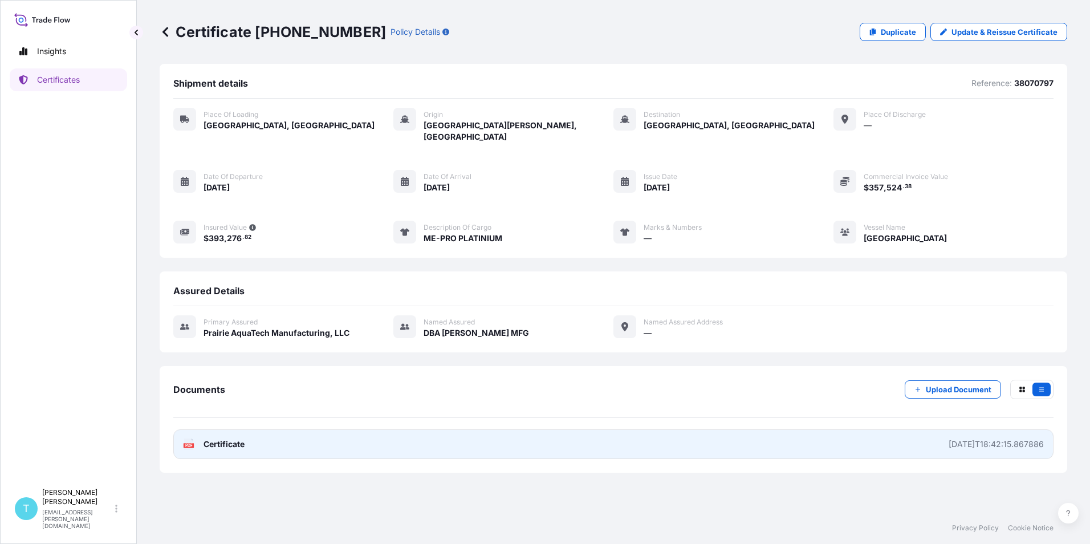
click at [220, 438] on span "Certificate" at bounding box center [224, 443] width 41 height 11
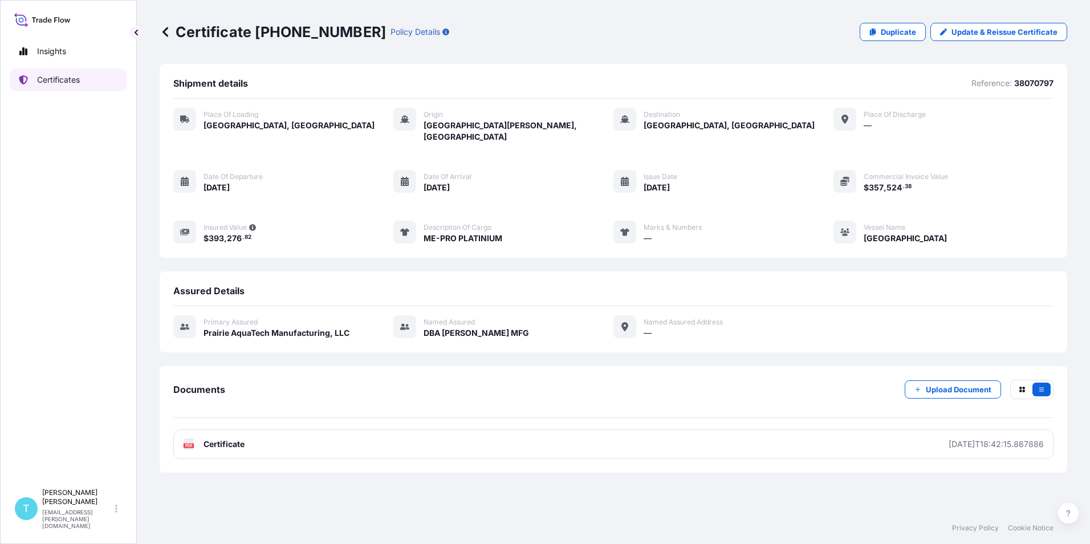
click at [64, 82] on p "Certificates" at bounding box center [58, 79] width 43 height 11
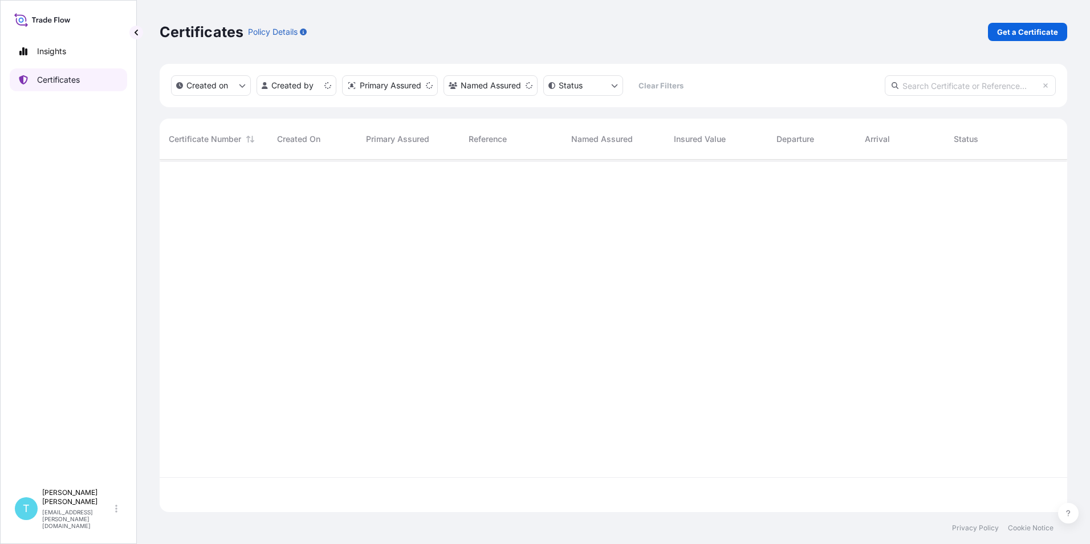
scroll to position [350, 899]
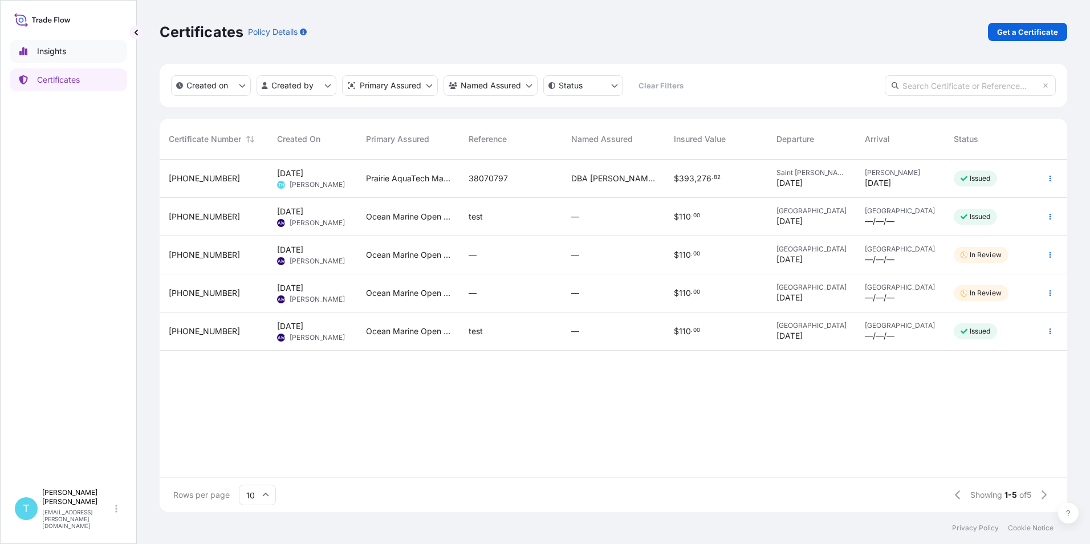
click at [48, 50] on p "Insights" at bounding box center [51, 51] width 29 height 11
select select "2025"
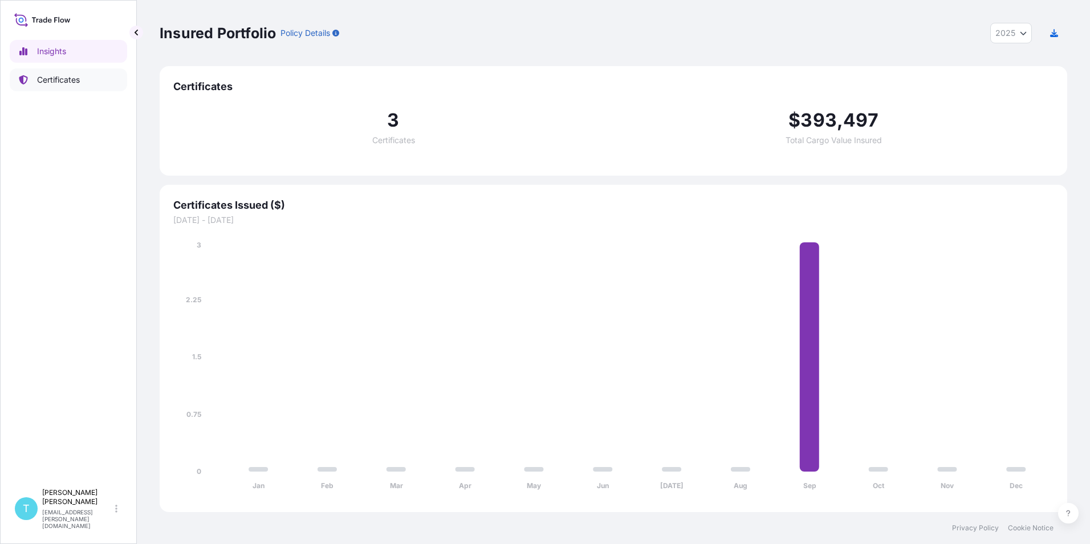
click at [37, 79] on p "Certificates" at bounding box center [58, 79] width 43 height 11
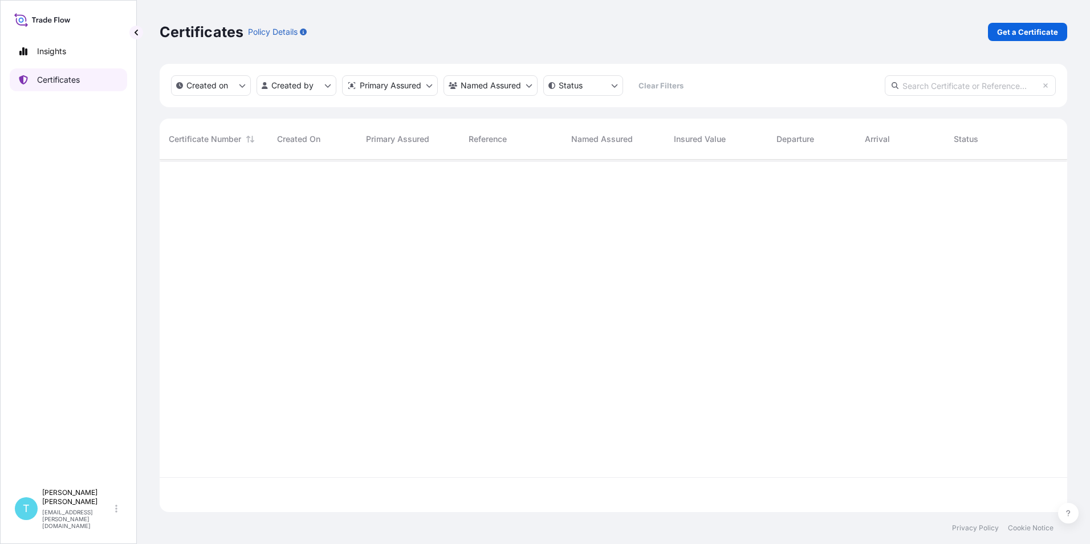
scroll to position [350, 899]
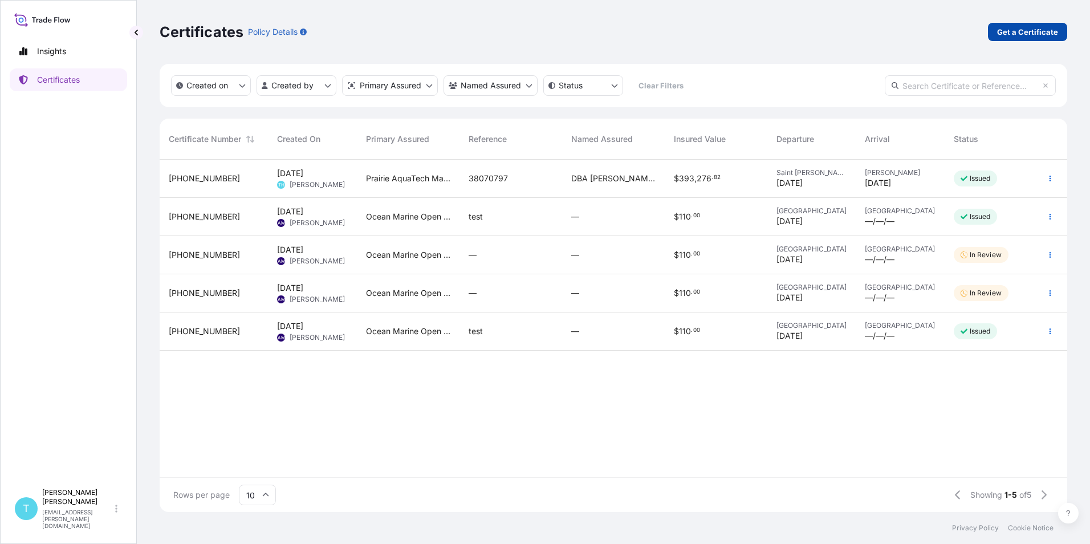
click at [1031, 29] on p "Get a Certificate" at bounding box center [1027, 31] width 61 height 11
select select "Road / [GEOGRAPHIC_DATA]"
select select "Sea Vessel"
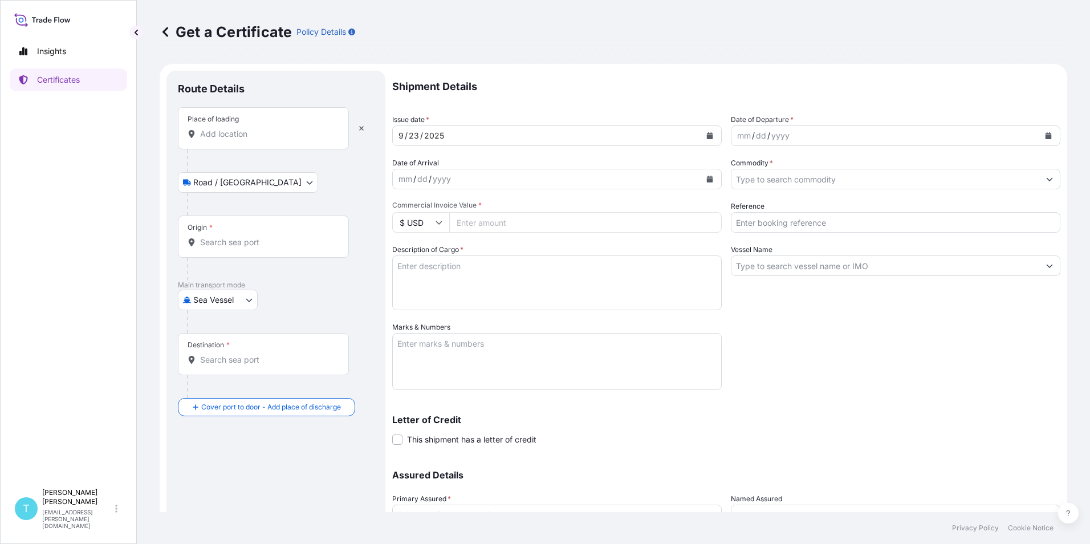
click at [250, 132] on input "Place of loading" at bounding box center [267, 133] width 135 height 11
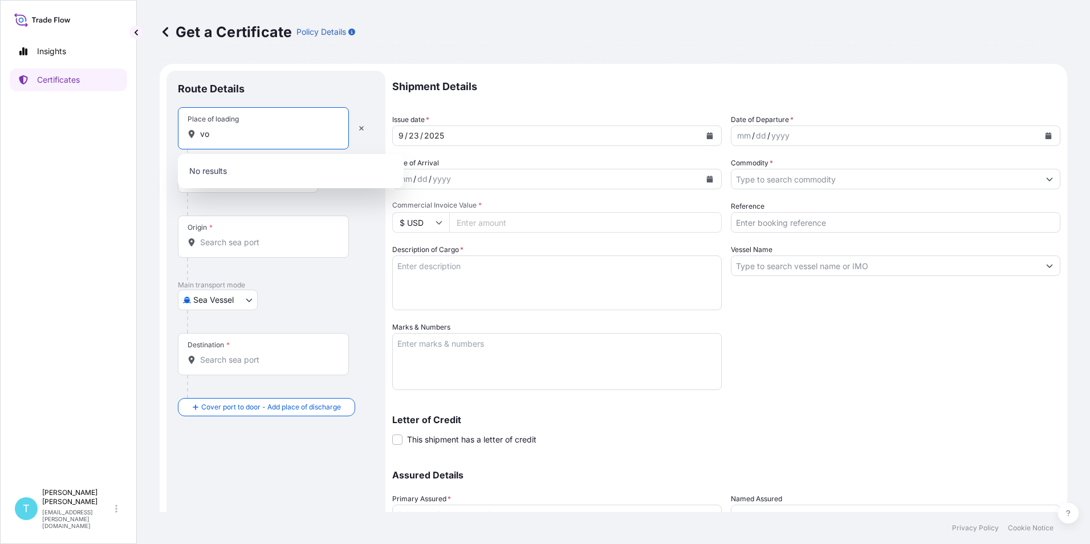
type input "v"
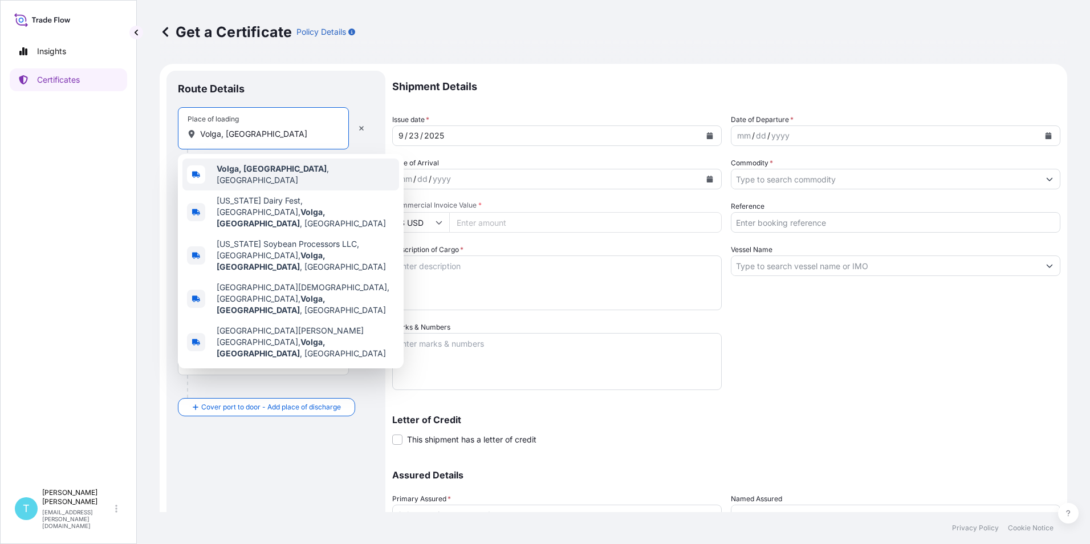
click at [249, 170] on b "Volga, [GEOGRAPHIC_DATA]" at bounding box center [272, 169] width 110 height 10
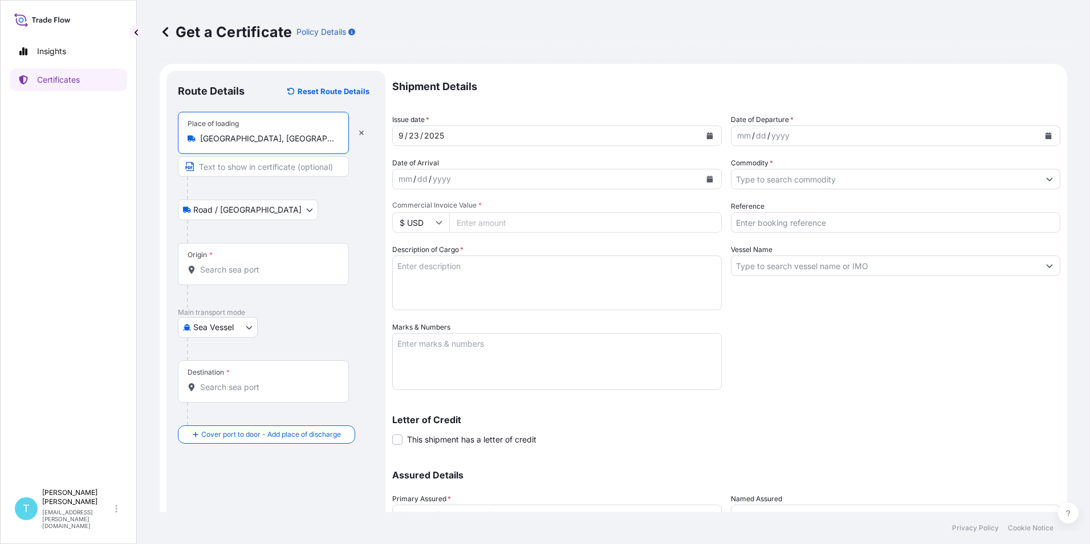
type input "[GEOGRAPHIC_DATA], [GEOGRAPHIC_DATA], [GEOGRAPHIC_DATA]"
click at [709, 134] on icon "Calendar" at bounding box center [709, 135] width 7 height 7
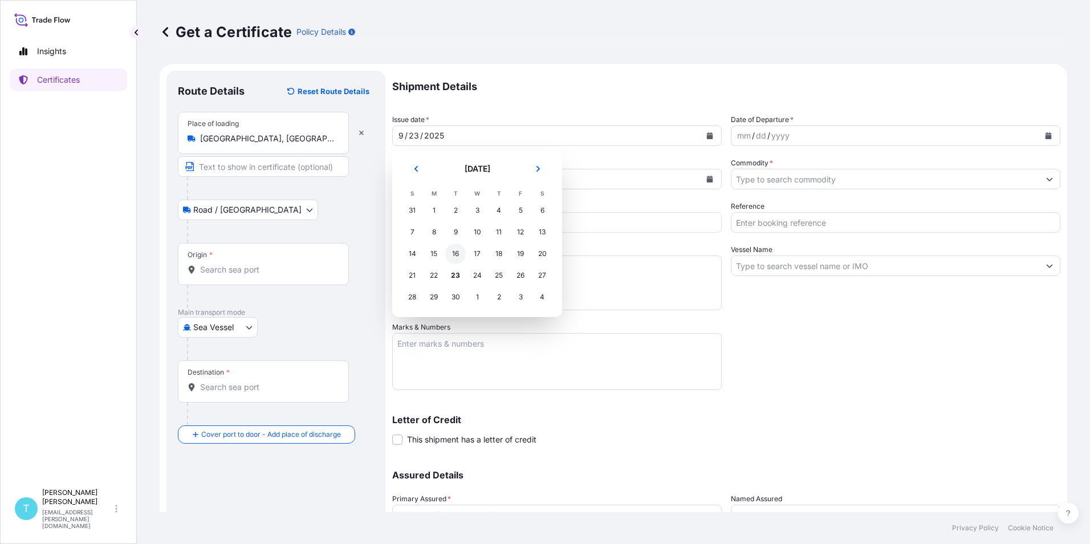
click at [459, 251] on div "16" at bounding box center [455, 253] width 21 height 21
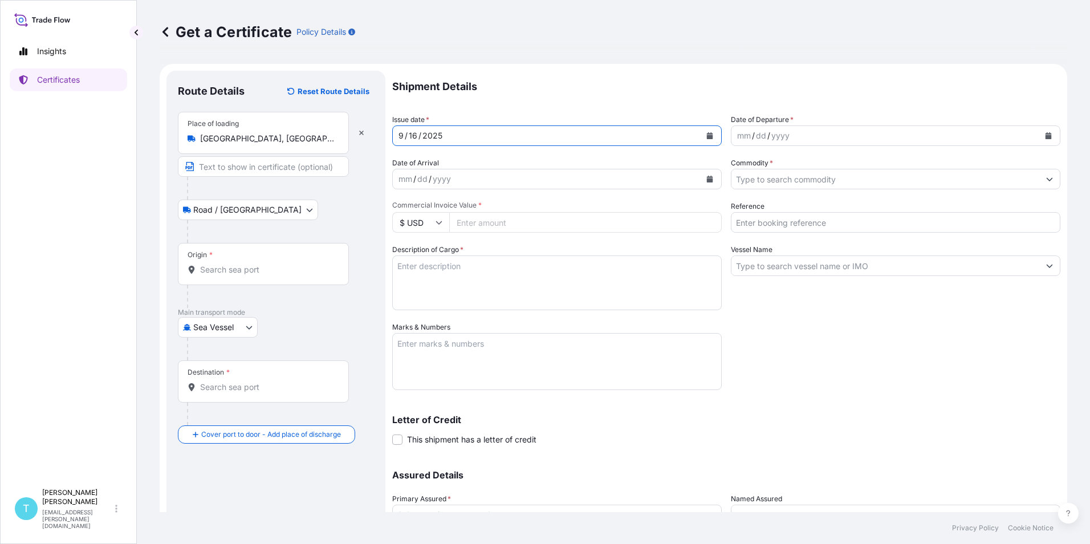
click at [541, 62] on div "Get a Certificate Policy Details" at bounding box center [614, 32] width 908 height 64
click at [1045, 135] on icon "Calendar" at bounding box center [1048, 135] width 7 height 7
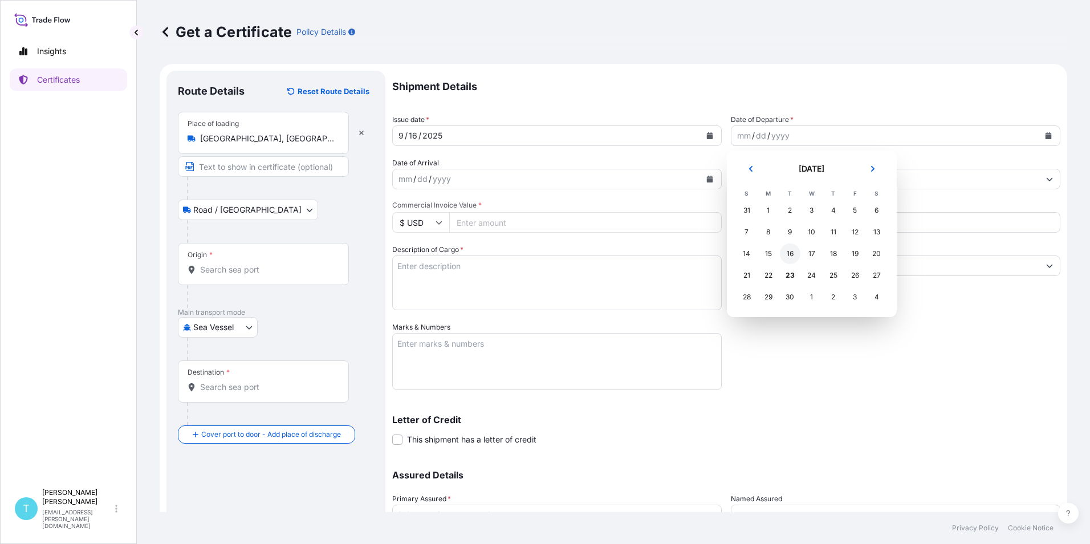
click at [787, 254] on div "16" at bounding box center [790, 253] width 21 height 21
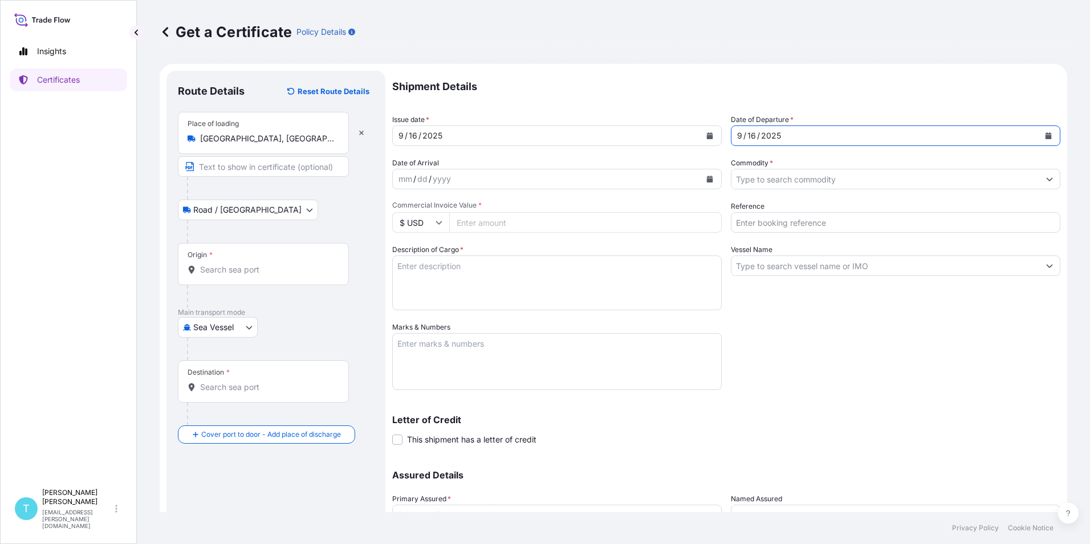
click at [588, 157] on div "Shipment Details Issue date * [DATE] Date of Departure * [DATE] Date of Arrival…" at bounding box center [726, 321] width 668 height 500
click at [233, 253] on div "Origin *" at bounding box center [263, 264] width 171 height 42
click at [233, 264] on input "Origin *" at bounding box center [267, 269] width 135 height 11
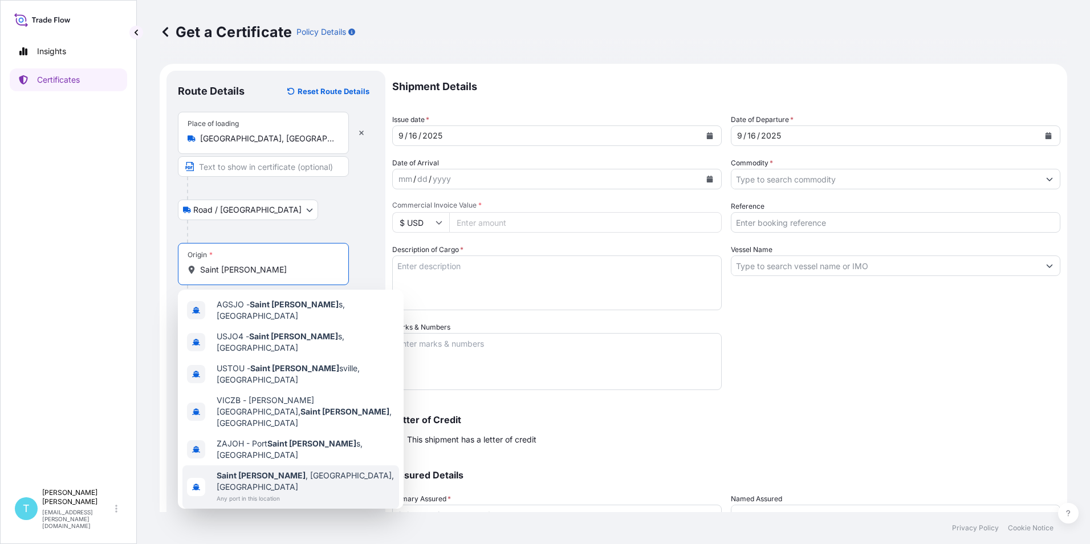
click at [263, 470] on span "[GEOGRAPHIC_DATA] , [GEOGRAPHIC_DATA], [GEOGRAPHIC_DATA]" at bounding box center [306, 481] width 178 height 23
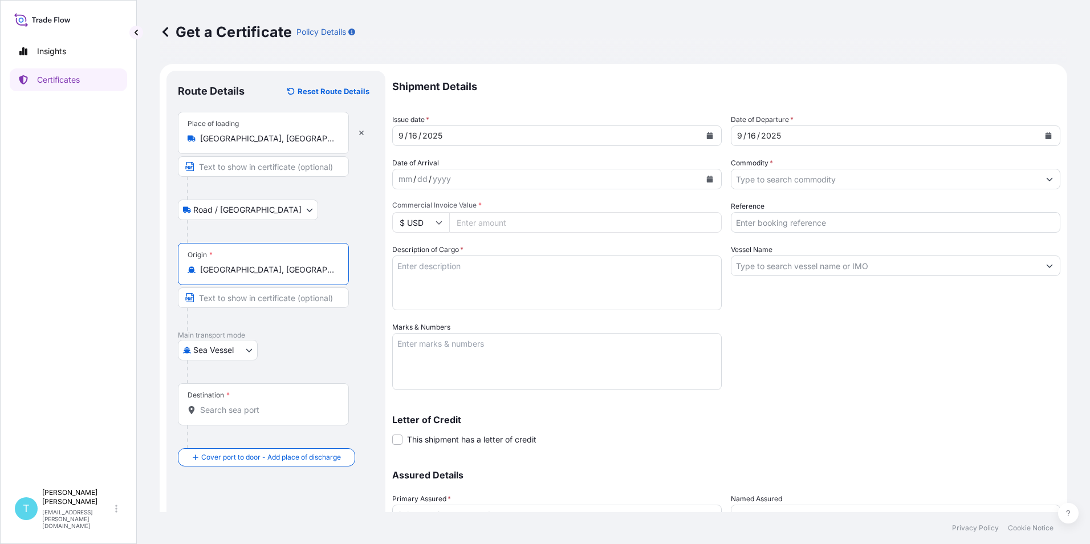
type input "[GEOGRAPHIC_DATA], [GEOGRAPHIC_DATA], [GEOGRAPHIC_DATA]"
click at [241, 407] on input "Destination *" at bounding box center [267, 409] width 135 height 11
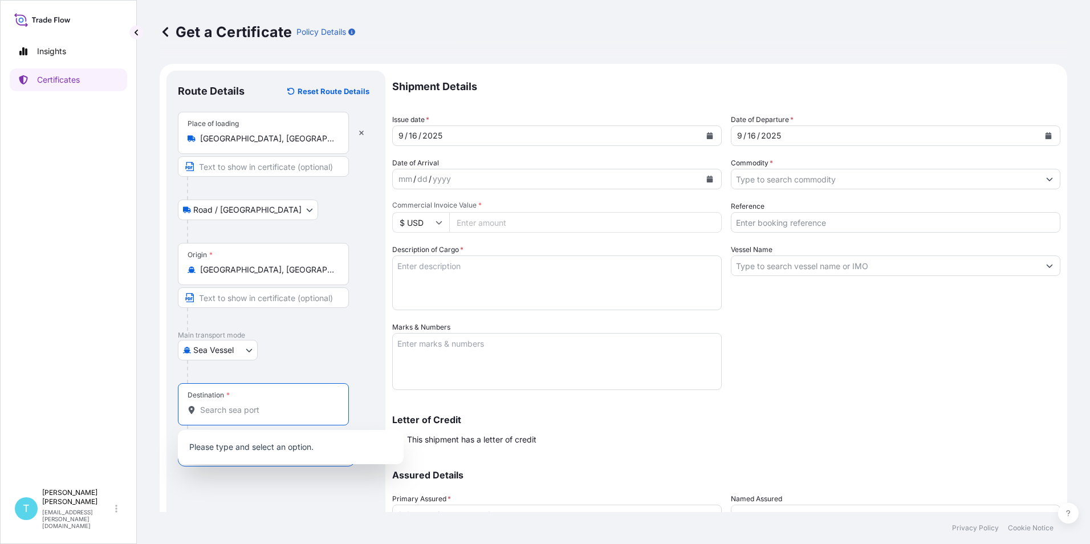
click at [464, 179] on div "mm / dd / yyyy" at bounding box center [547, 179] width 308 height 21
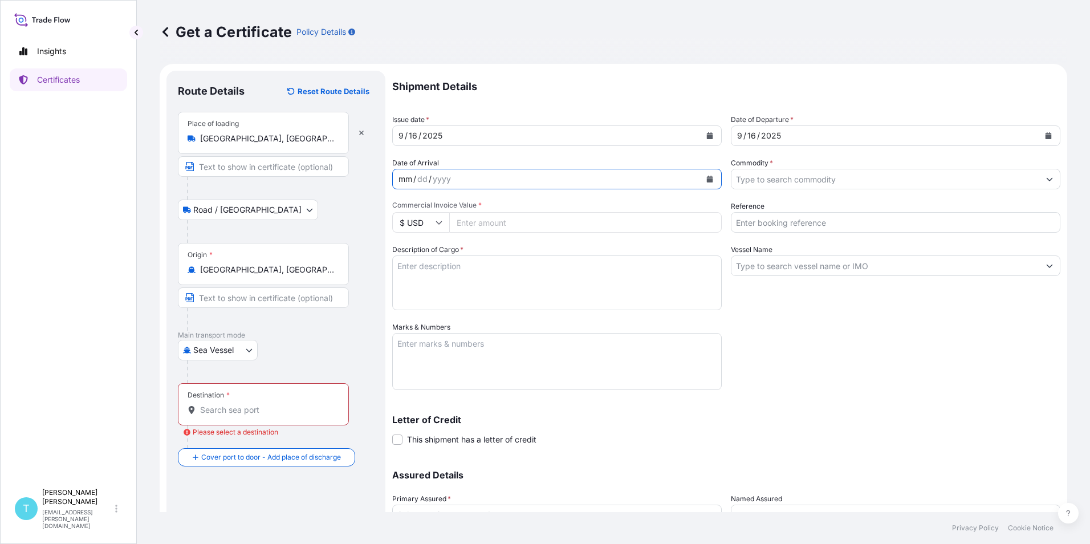
click at [241, 410] on input "Destination * Please select a destination" at bounding box center [267, 409] width 135 height 11
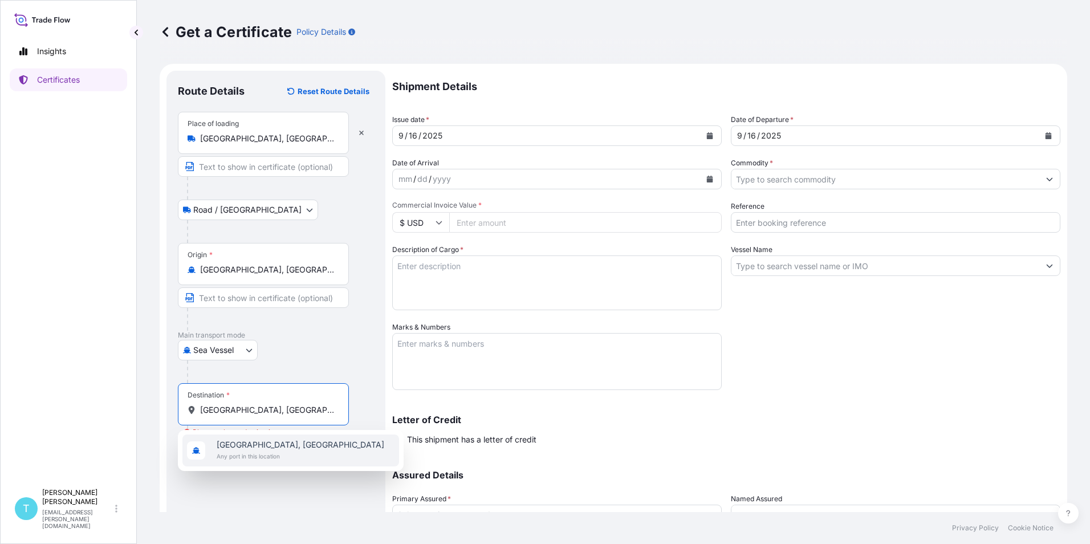
click at [267, 456] on span "Any port in this location" at bounding box center [301, 455] width 168 height 11
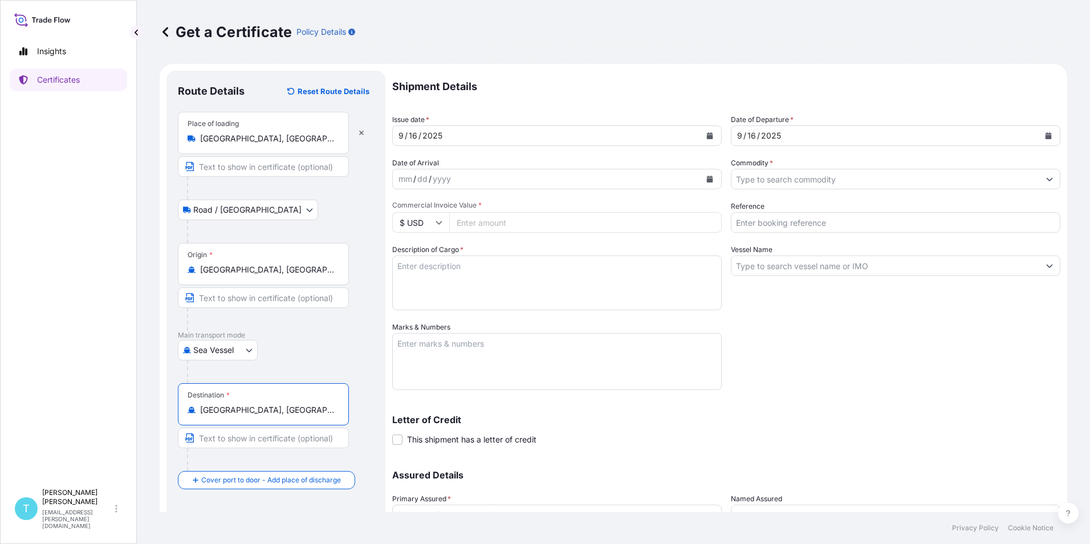
type input "[GEOGRAPHIC_DATA], [GEOGRAPHIC_DATA]"
click at [319, 347] on div "Sea Vessel Air Mail/Parcel Post Sea Vessel Truck/Rail" at bounding box center [276, 350] width 196 height 21
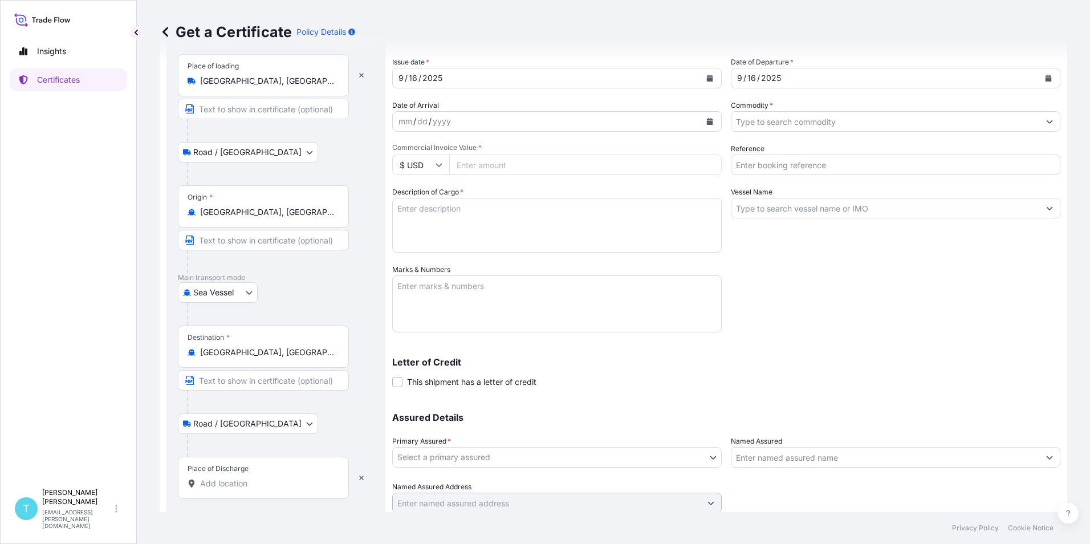
scroll to position [98, 0]
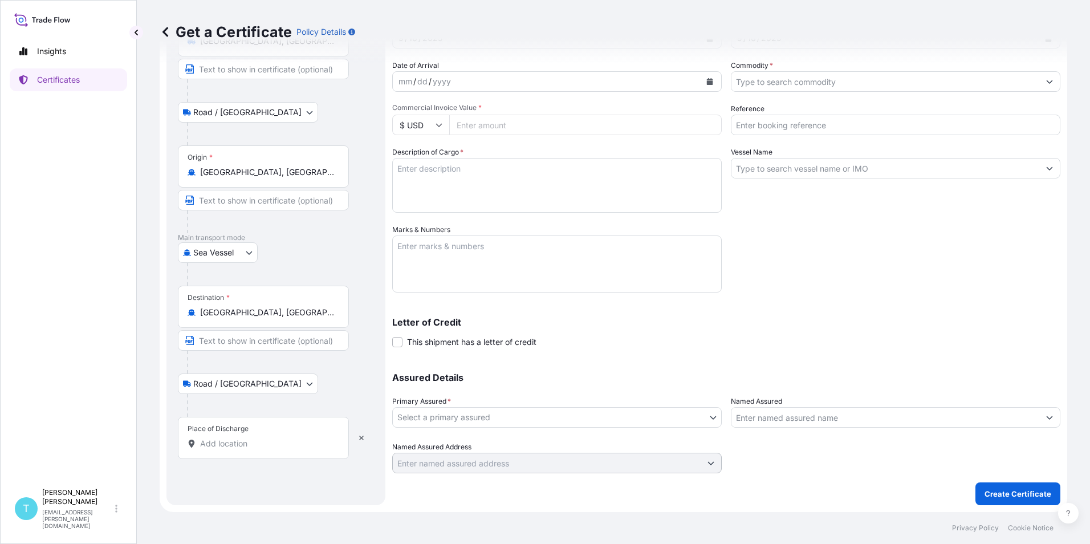
click at [253, 442] on input "Place of Discharge" at bounding box center [267, 443] width 135 height 11
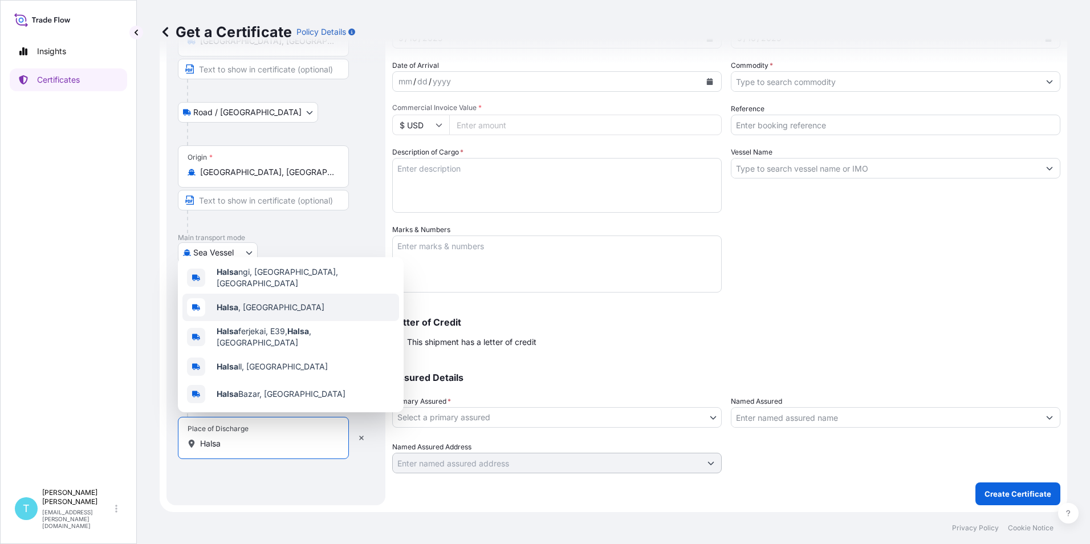
click at [249, 307] on span "Halsa , [GEOGRAPHIC_DATA]" at bounding box center [271, 307] width 108 height 11
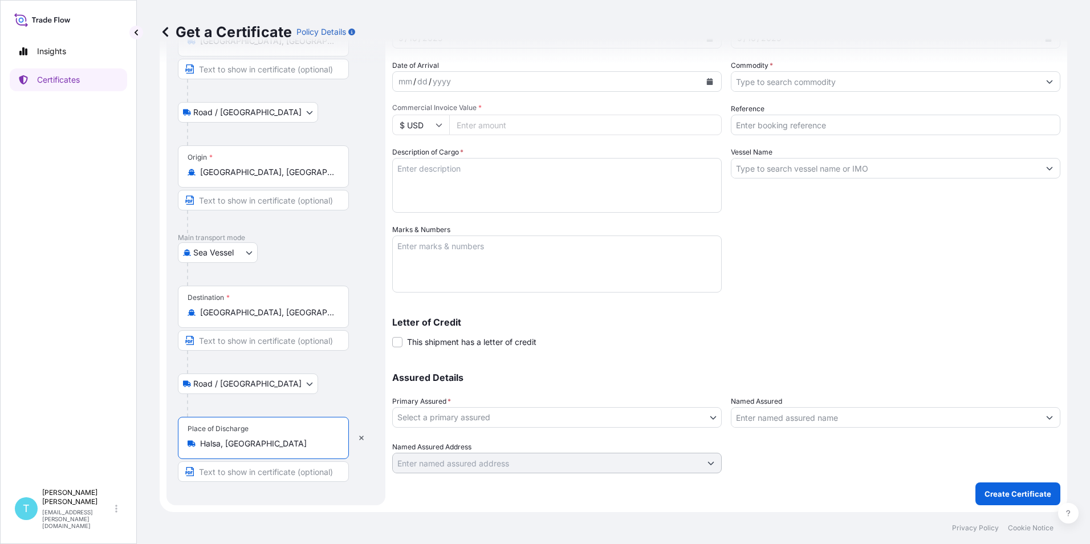
type input "Halsa, [GEOGRAPHIC_DATA]"
click at [493, 132] on input "Commercial Invoice Value *" at bounding box center [585, 125] width 273 height 21
click at [466, 81] on div "mm / dd / yyyy" at bounding box center [547, 81] width 308 height 21
click at [847, 273] on div "Shipment Details Issue date * [DATE] Date of Departure * [DATE] Date of Arrival…" at bounding box center [726, 223] width 668 height 500
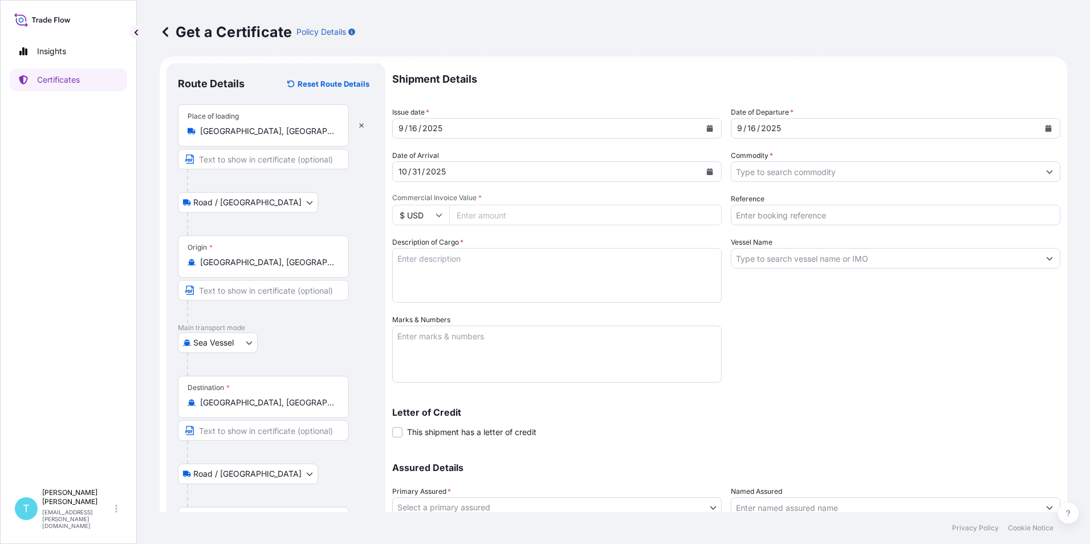
scroll to position [0, 0]
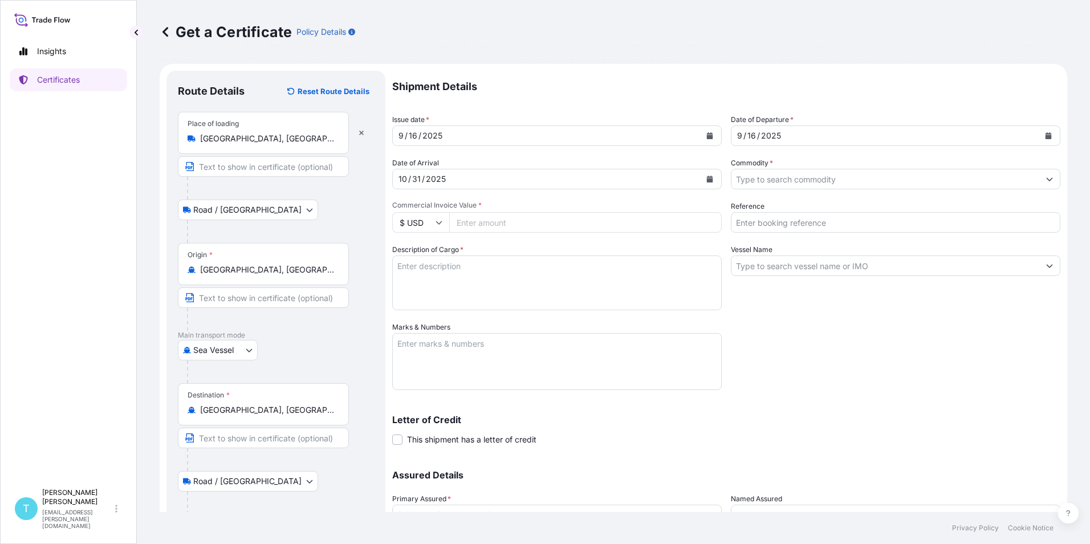
click at [804, 179] on input "Commodity *" at bounding box center [886, 179] width 308 height 21
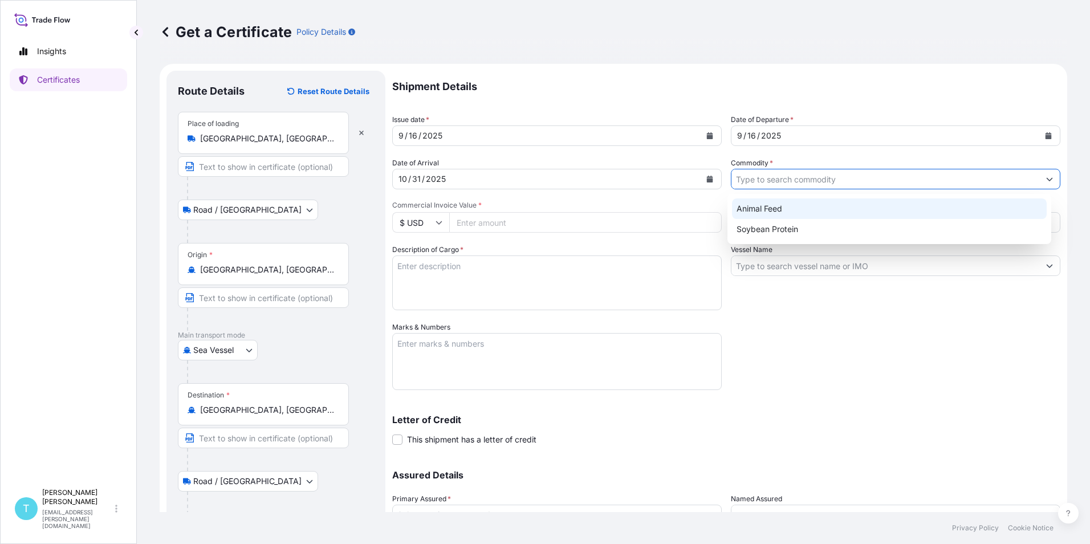
click at [782, 204] on div "Animal Feed" at bounding box center [889, 208] width 315 height 21
type input "Animal Feed"
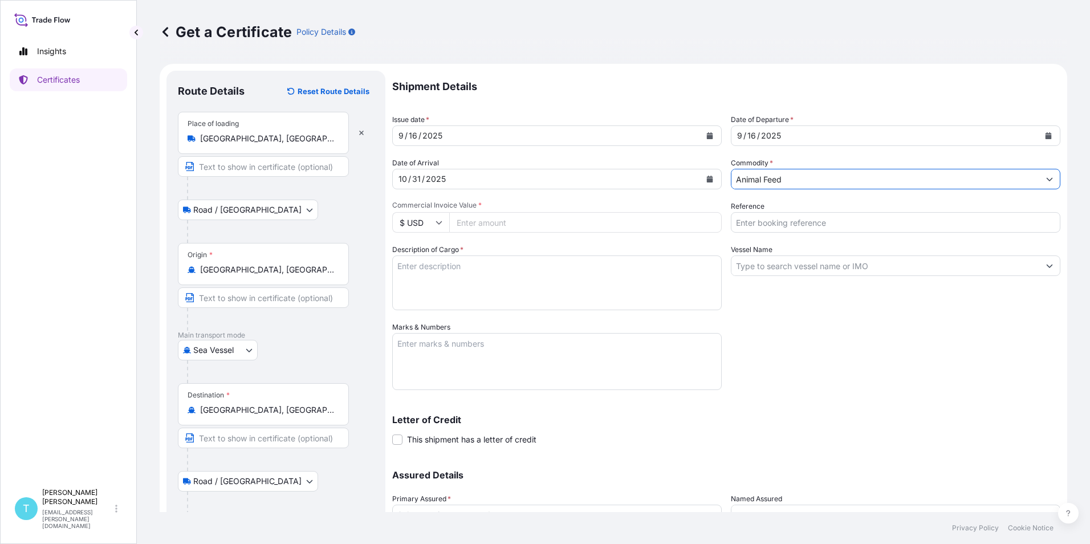
click at [437, 225] on icon at bounding box center [439, 222] width 7 height 7
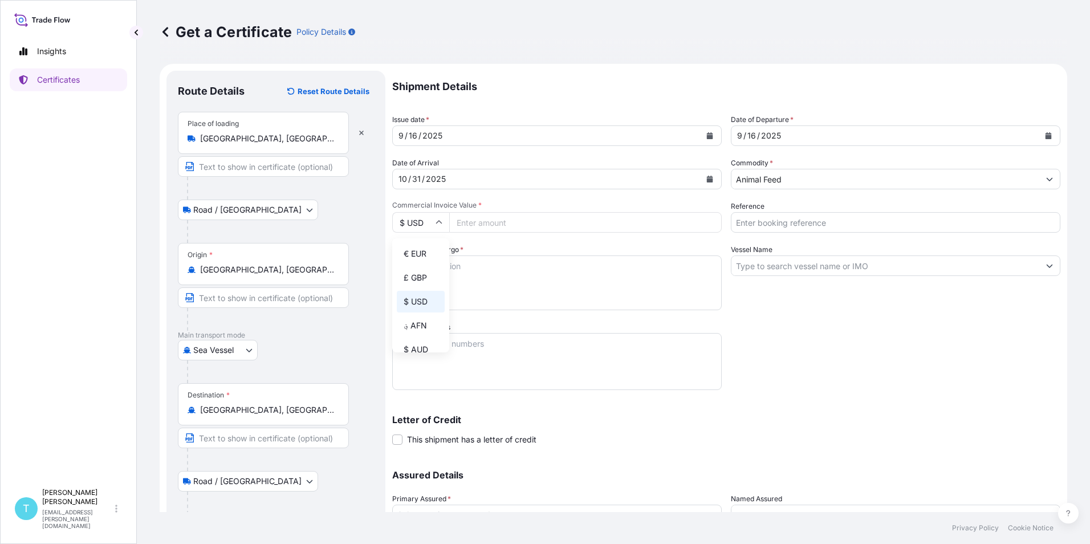
click at [478, 222] on input "Commercial Invoice Value *" at bounding box center [585, 222] width 273 height 21
click at [480, 221] on input "Commercial Invoice Value *" at bounding box center [585, 222] width 273 height 21
type input "329190.86"
click at [772, 332] on div "Shipment Details Issue date * [DATE] Date of Departure * [DATE] Date of Arrival…" at bounding box center [726, 321] width 668 height 500
click at [806, 223] on input "Reference" at bounding box center [896, 222] width 330 height 21
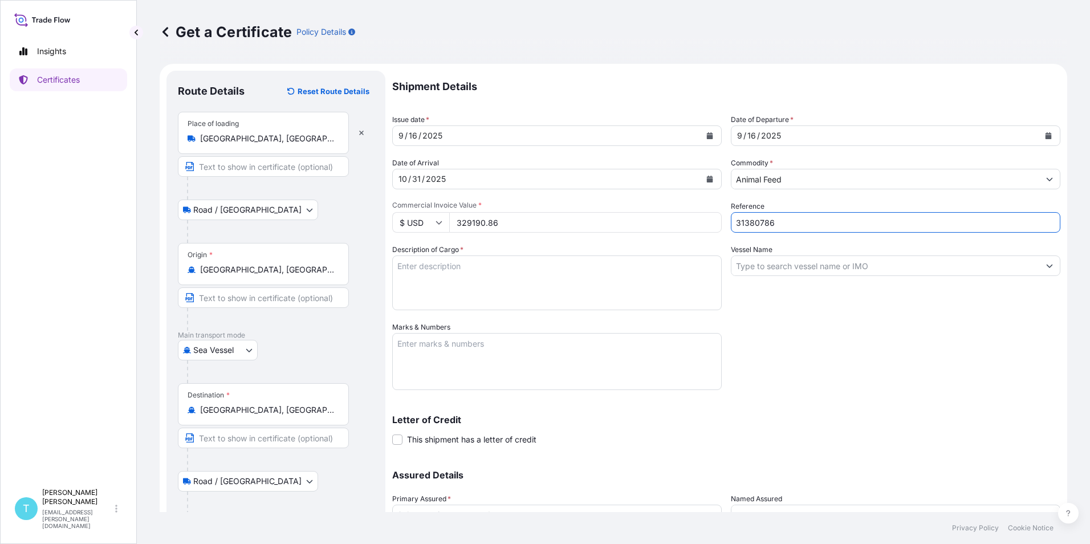
type input "31380786"
click at [526, 269] on textarea "Description of Cargo *" at bounding box center [557, 282] width 330 height 55
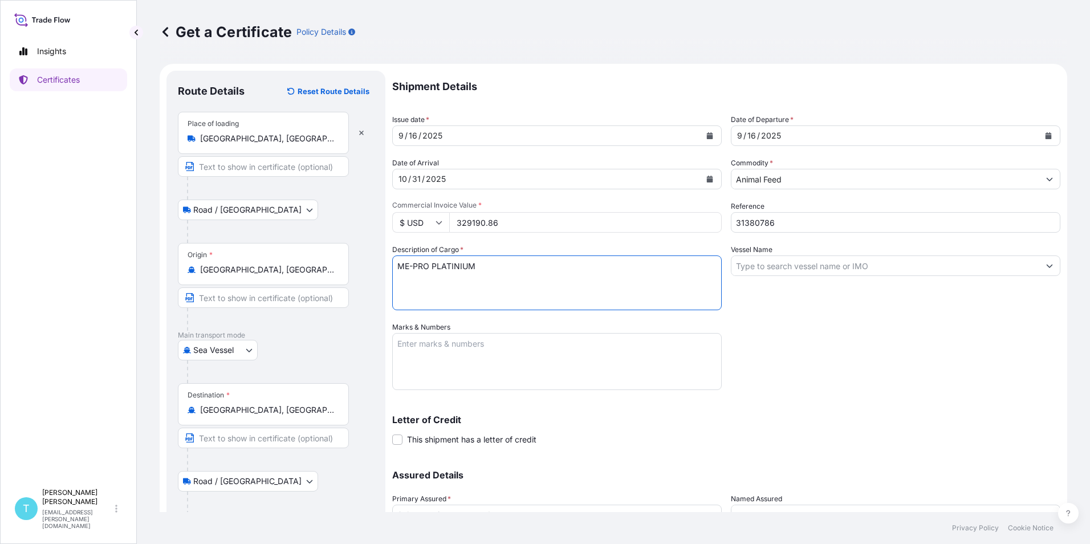
type textarea "ME-PRO PLATINIUM"
click at [840, 266] on input "Vessel Name" at bounding box center [886, 265] width 308 height 21
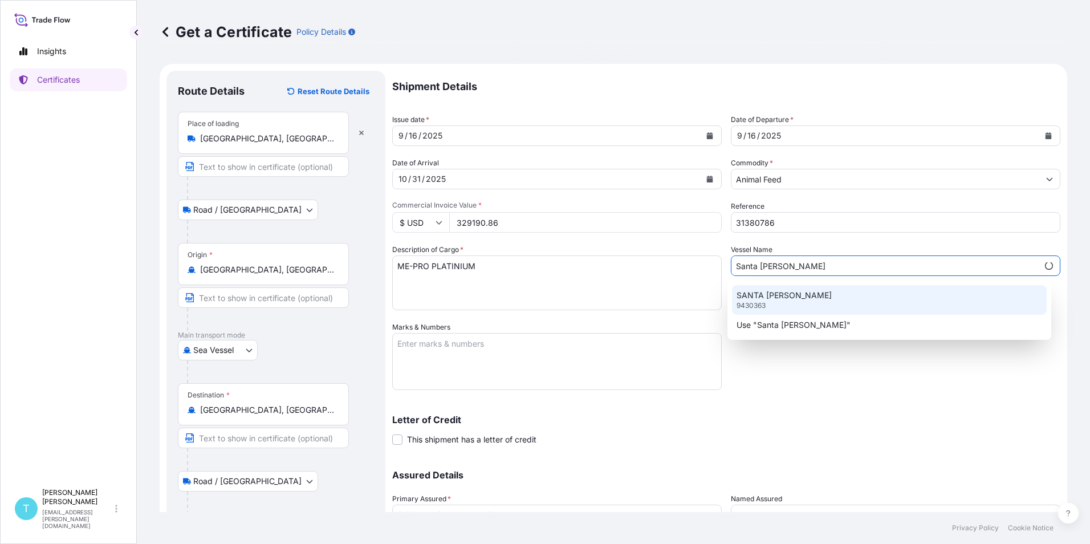
click at [773, 293] on p "SANTA [PERSON_NAME]" at bounding box center [784, 295] width 95 height 11
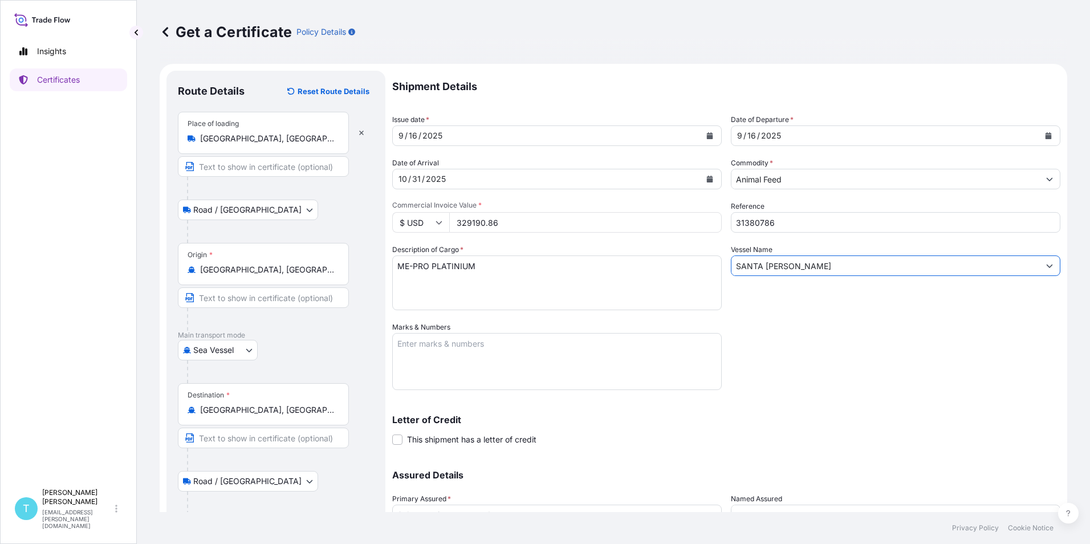
type input "SANTA [PERSON_NAME]"
click at [809, 336] on div "Shipment Details Issue date * [DATE] Date of Departure * [DATE] Date of Arrival…" at bounding box center [726, 321] width 668 height 500
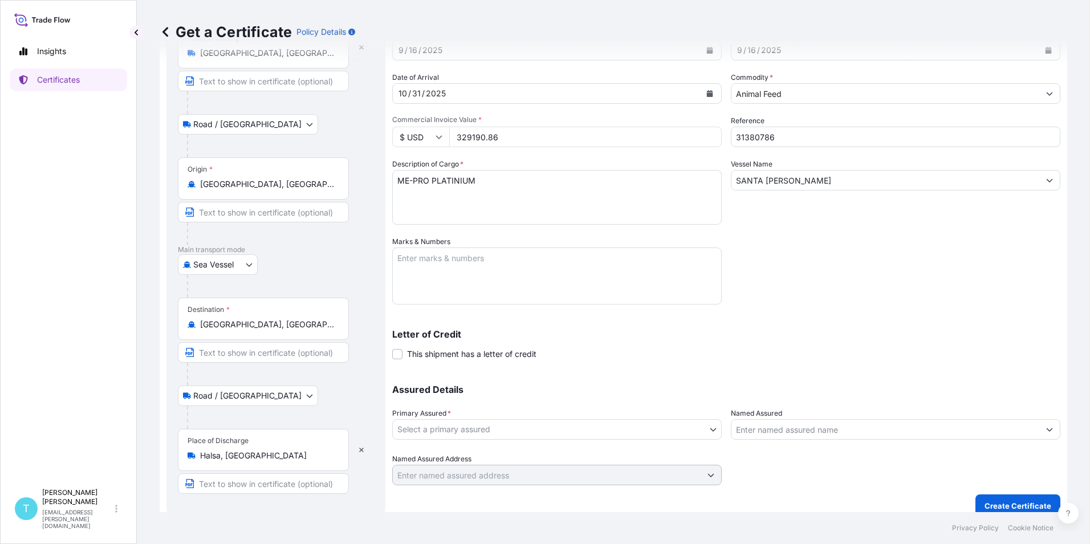
scroll to position [98, 0]
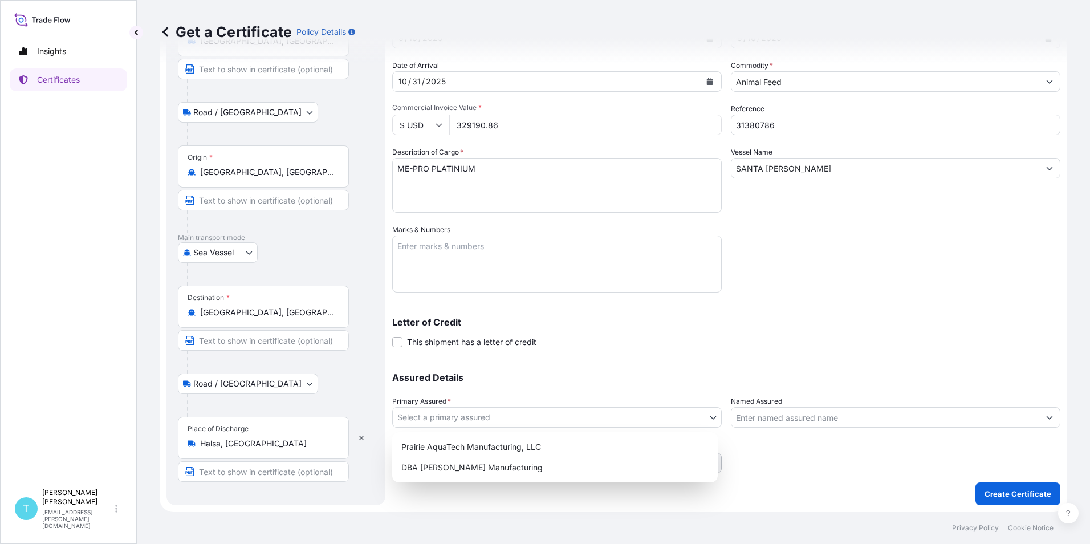
click at [588, 416] on body "3 options available. 1 option available. 2 options available. Insights Certific…" at bounding box center [545, 272] width 1090 height 544
click at [533, 445] on div "Prairie AquaTech Manufacturing, LLC" at bounding box center [555, 447] width 316 height 21
select select "32206"
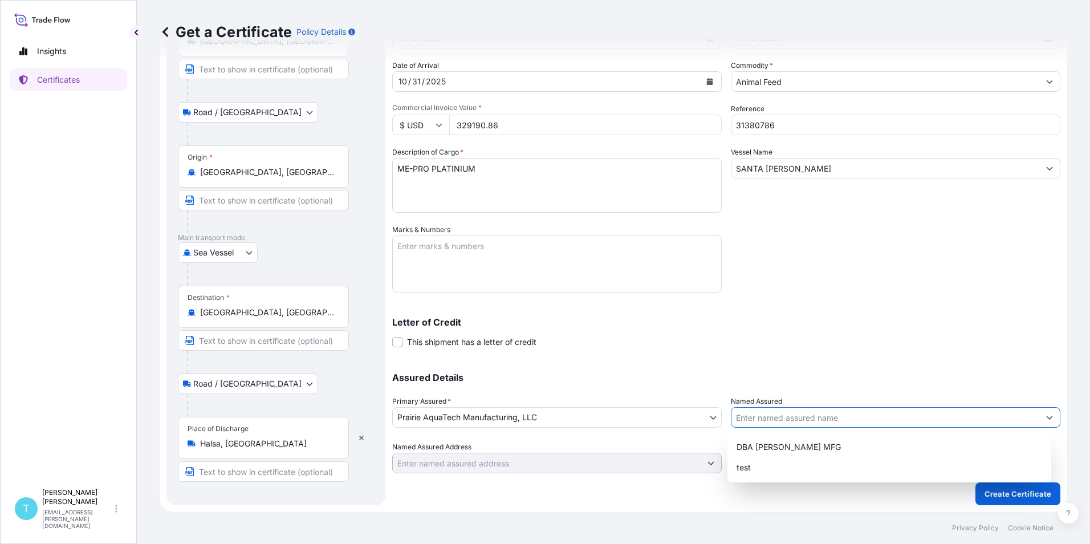
click at [770, 416] on input "Named Assured" at bounding box center [886, 417] width 308 height 21
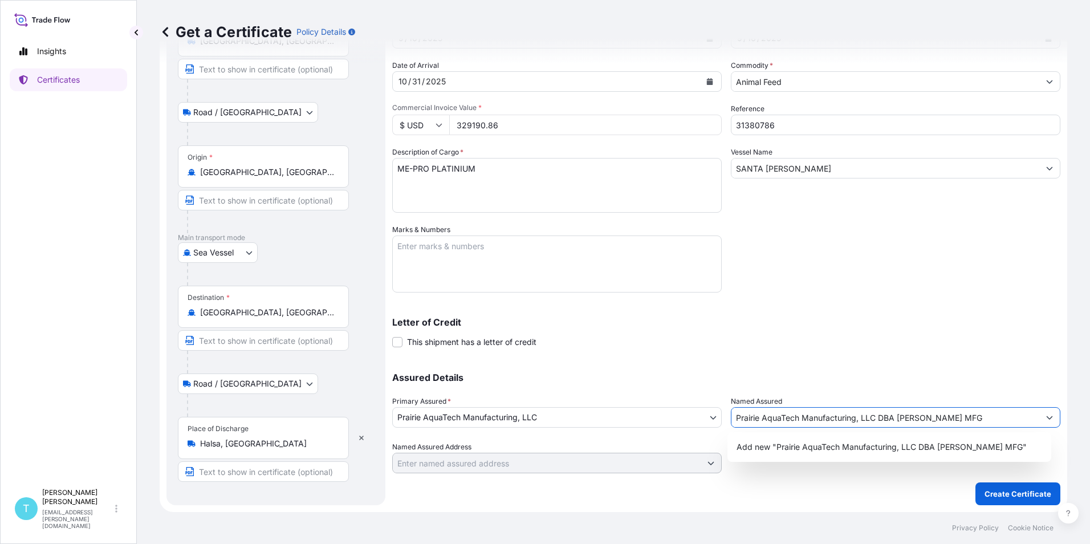
type input "Prairie AquaTech Manufacturing, LLC DBA [PERSON_NAME] MFG"
click at [736, 358] on div "Shipment Details Issue date * [DATE] Date of Departure * [DATE] Date of Arrival…" at bounding box center [726, 223] width 668 height 500
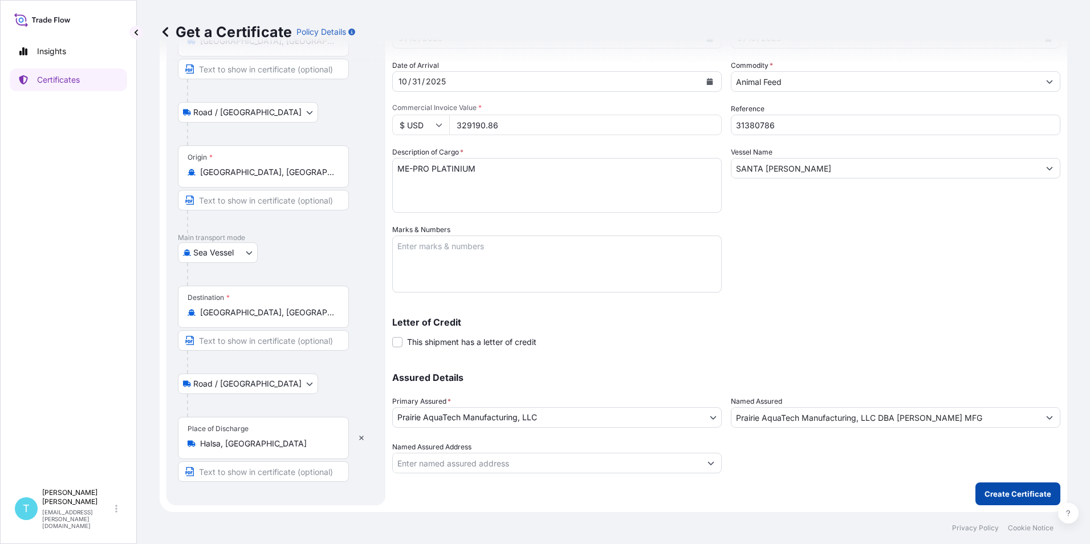
click at [1010, 494] on p "Create Certificate" at bounding box center [1018, 493] width 67 height 11
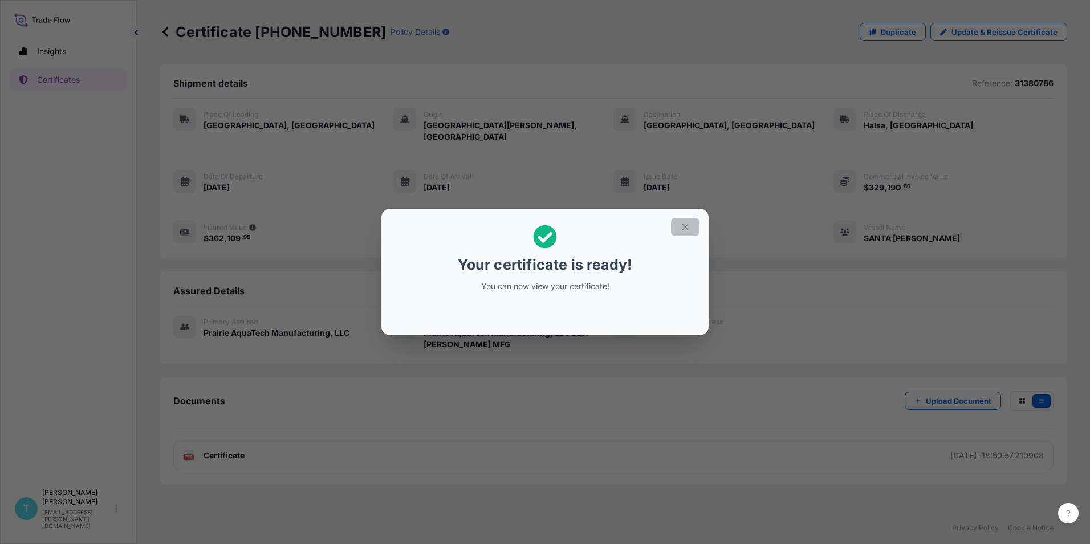
click at [691, 227] on button "button" at bounding box center [685, 227] width 29 height 18
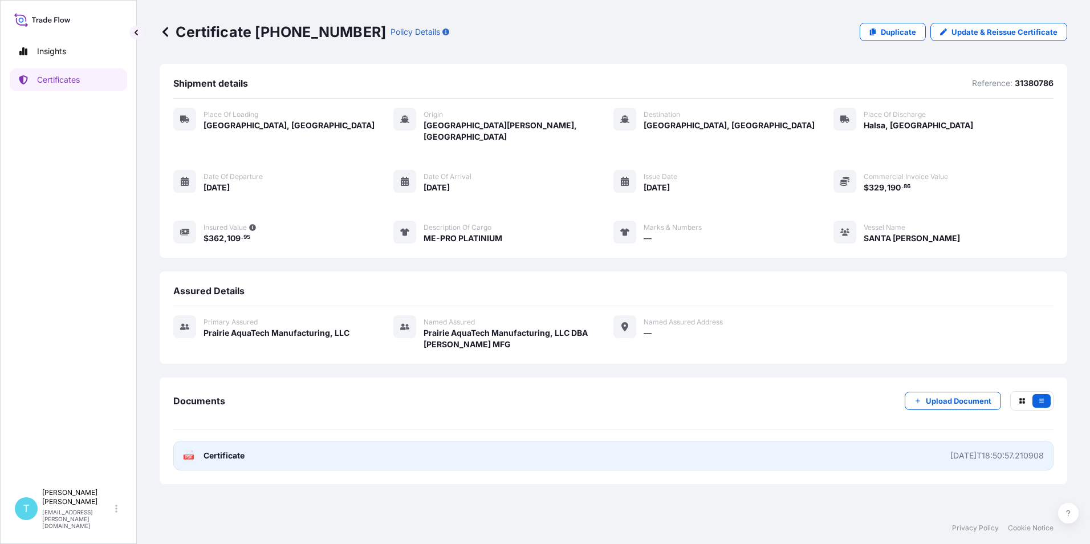
click at [217, 450] on span "Certificate" at bounding box center [224, 455] width 41 height 11
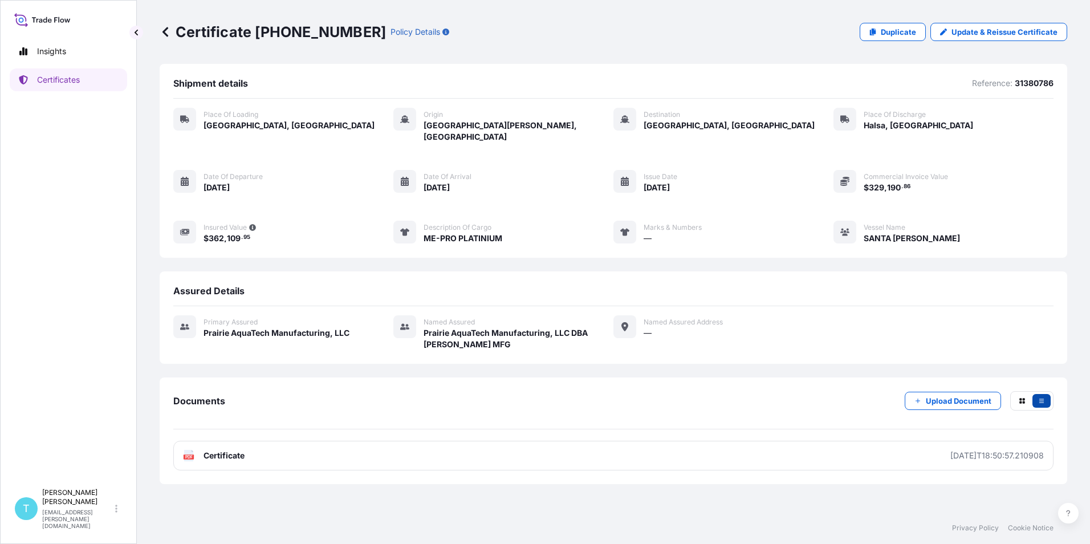
click at [1045, 394] on button "button" at bounding box center [1042, 401] width 18 height 14
